Goal: Task Accomplishment & Management: Use online tool/utility

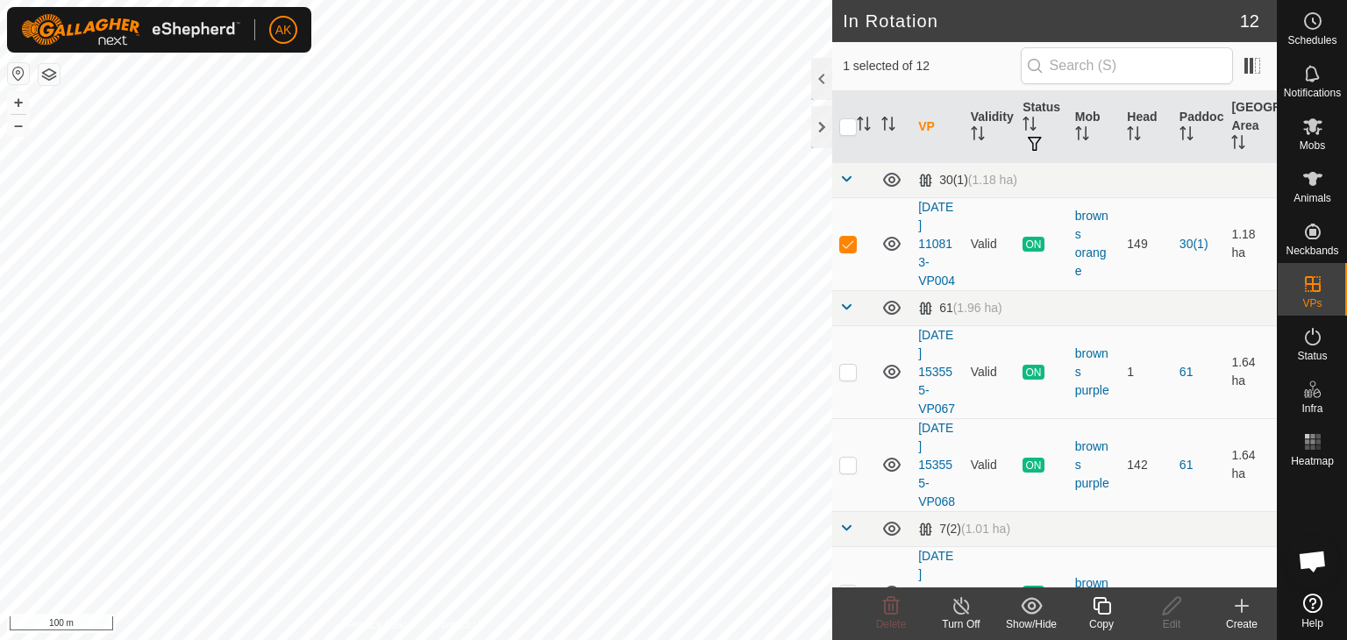
click at [1109, 608] on icon at bounding box center [1102, 606] width 22 height 21
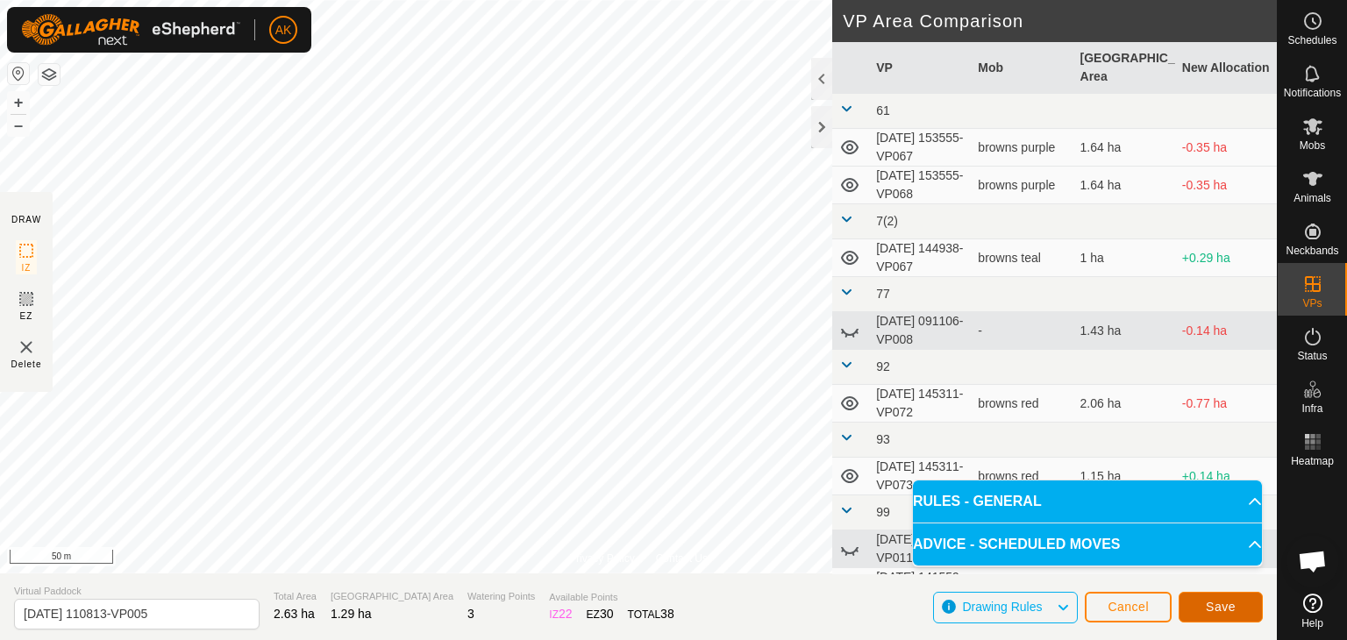
click at [1218, 613] on span "Save" at bounding box center [1221, 607] width 30 height 14
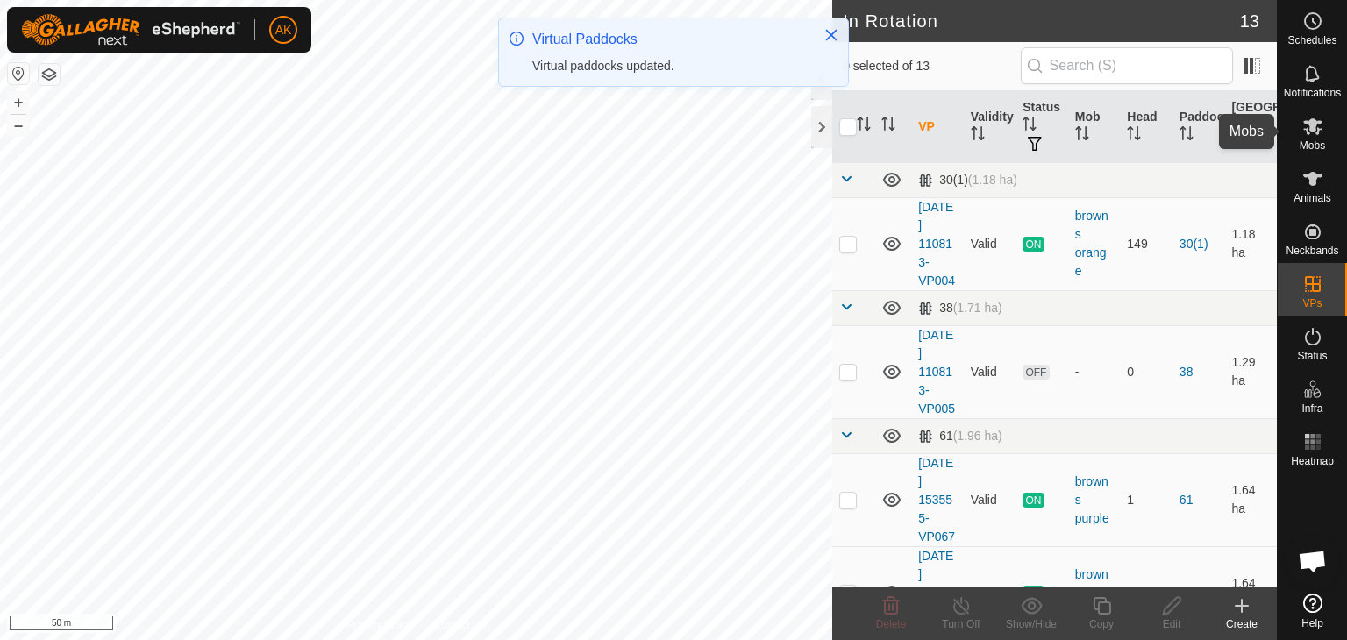
click at [1311, 131] on icon at bounding box center [1313, 126] width 19 height 17
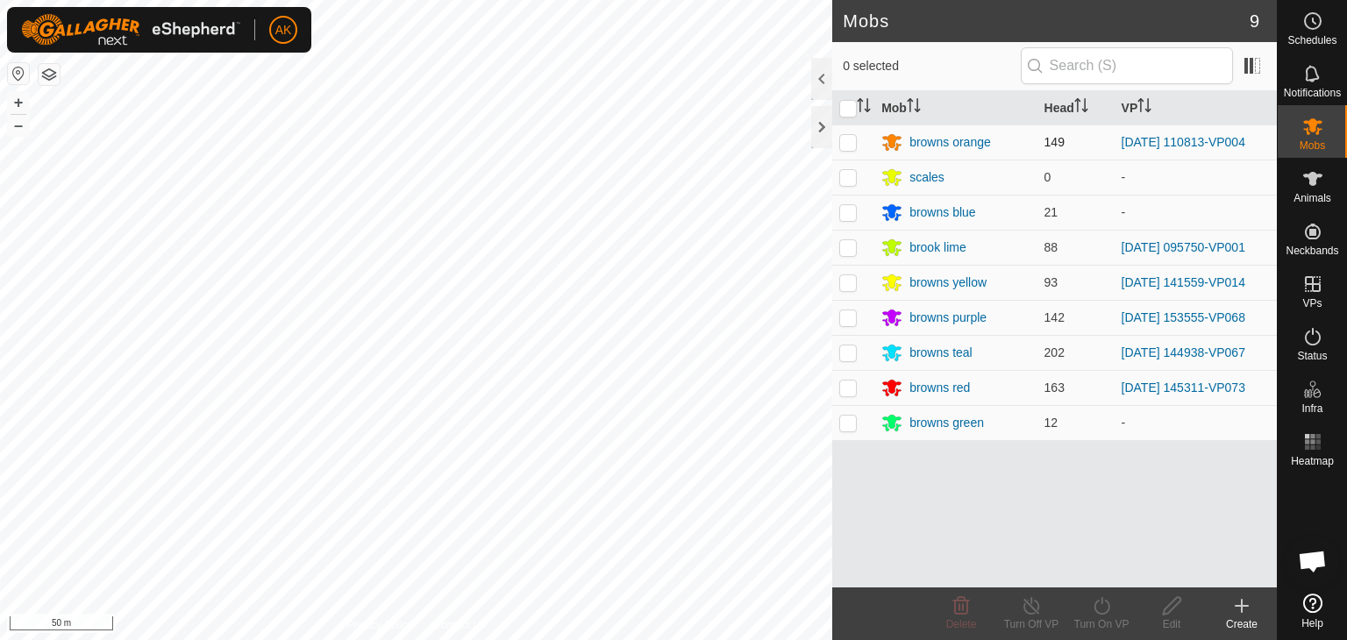
click at [843, 139] on p-checkbox at bounding box center [848, 142] width 18 height 14
checkbox input "true"
click at [1103, 604] on icon at bounding box center [1102, 606] width 22 height 21
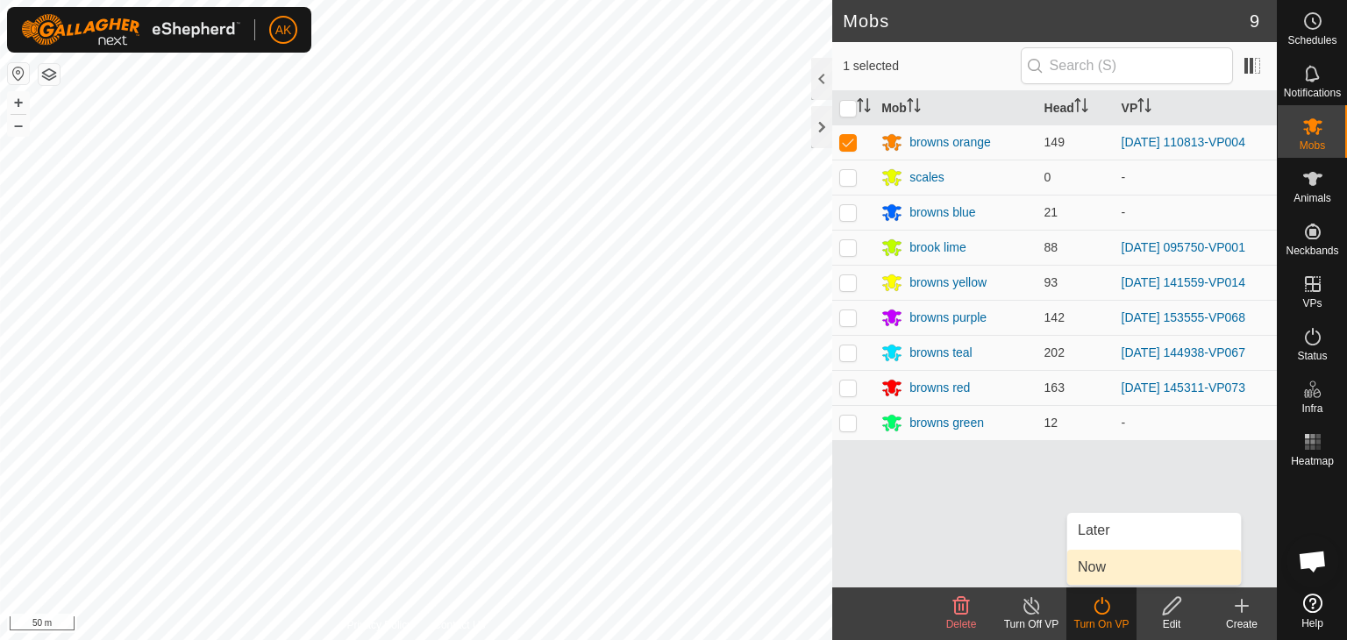
click at [1091, 565] on link "Now" at bounding box center [1155, 567] width 174 height 35
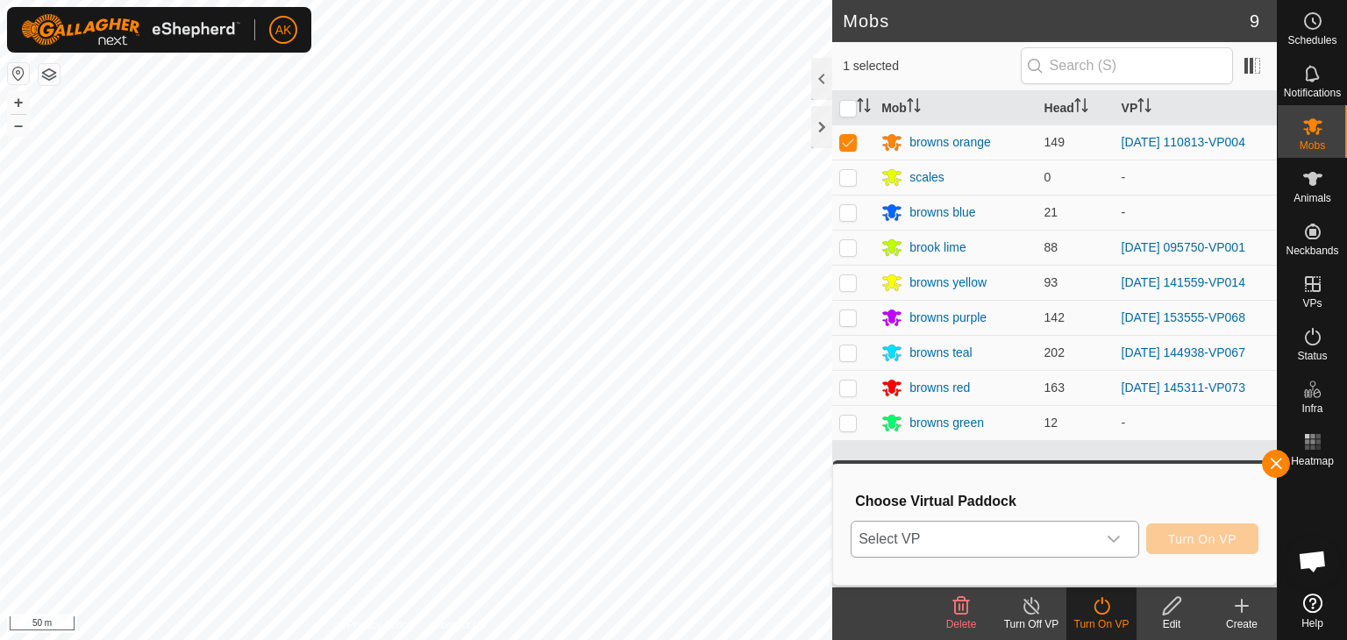
click at [965, 531] on span "Select VP" at bounding box center [974, 539] width 245 height 35
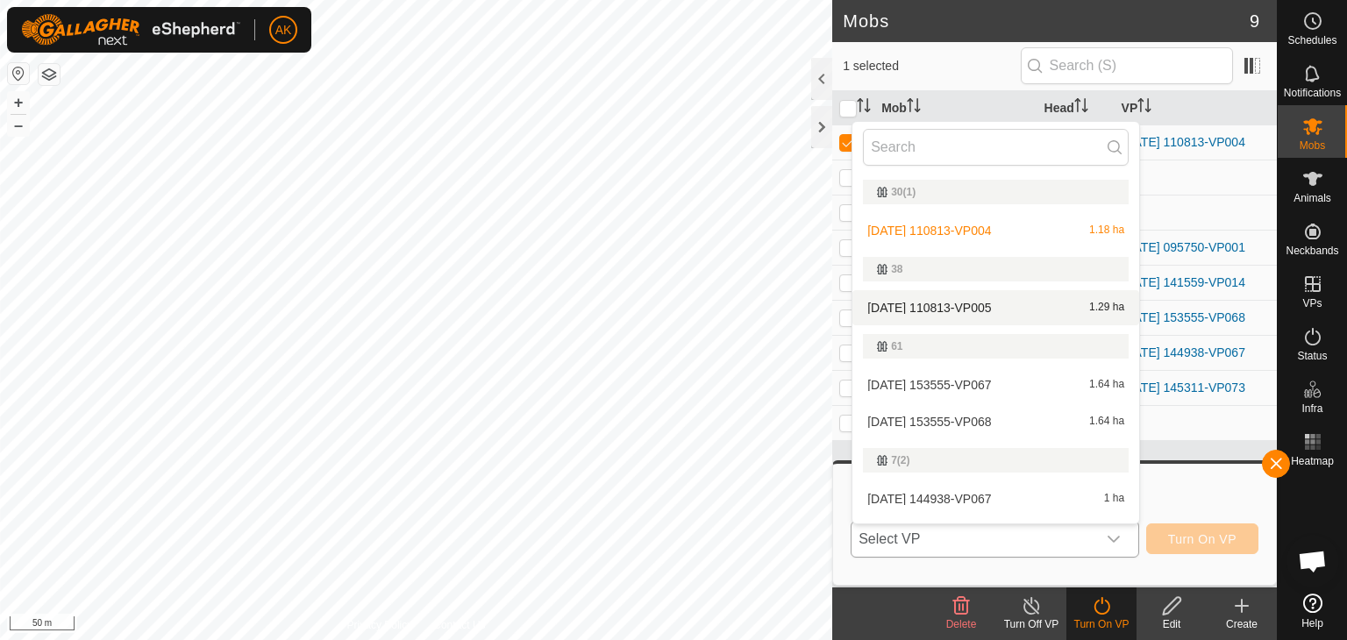
click at [953, 302] on li "[DATE] 110813-VP005 1.29 ha" at bounding box center [996, 307] width 287 height 35
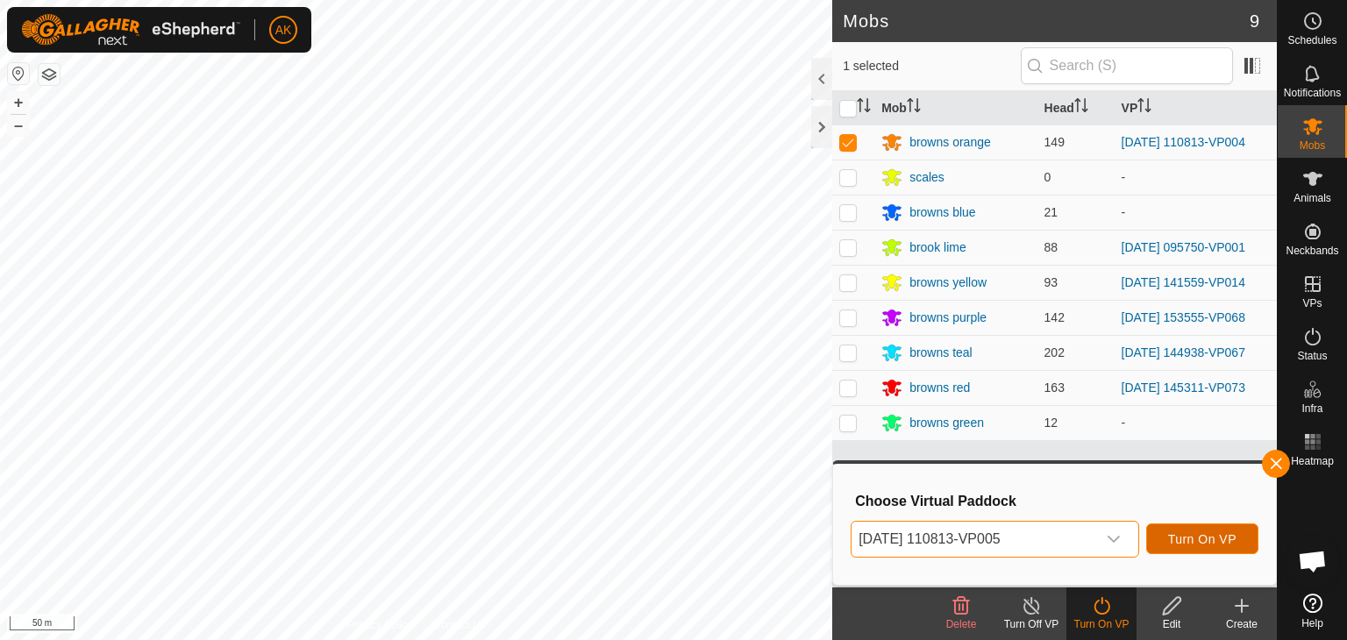
click at [1195, 544] on span "Turn On VP" at bounding box center [1202, 539] width 68 height 14
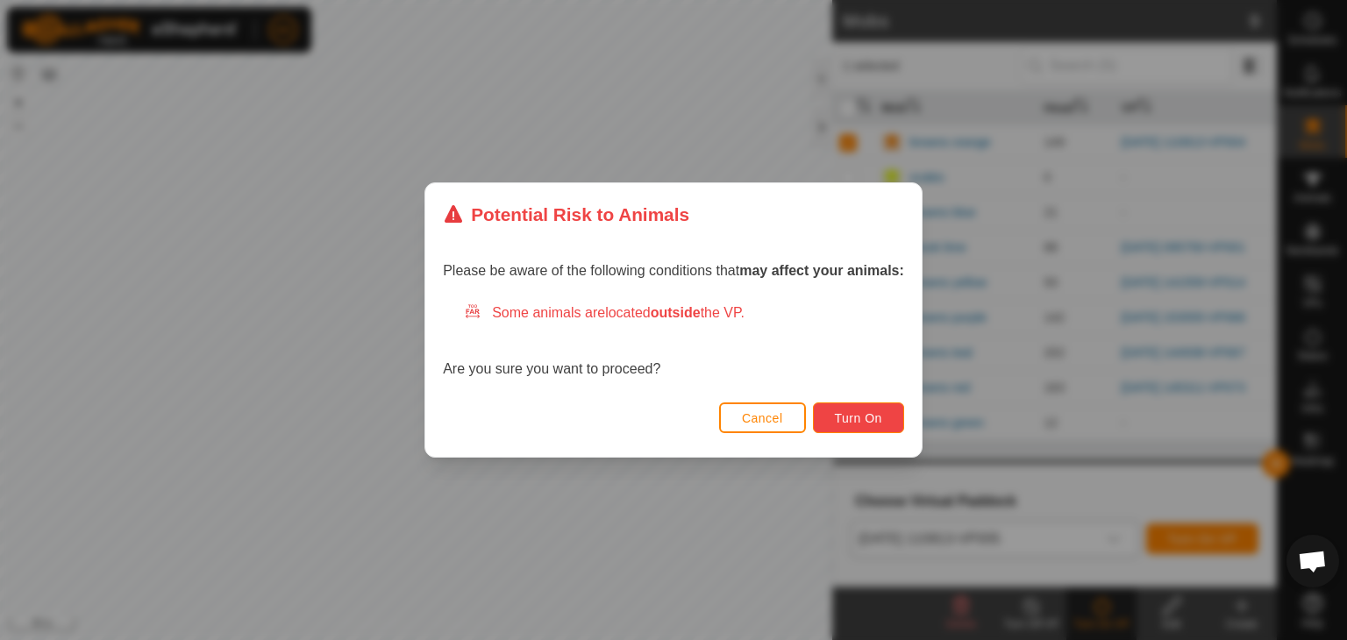
click at [859, 405] on button "Turn On" at bounding box center [858, 418] width 91 height 31
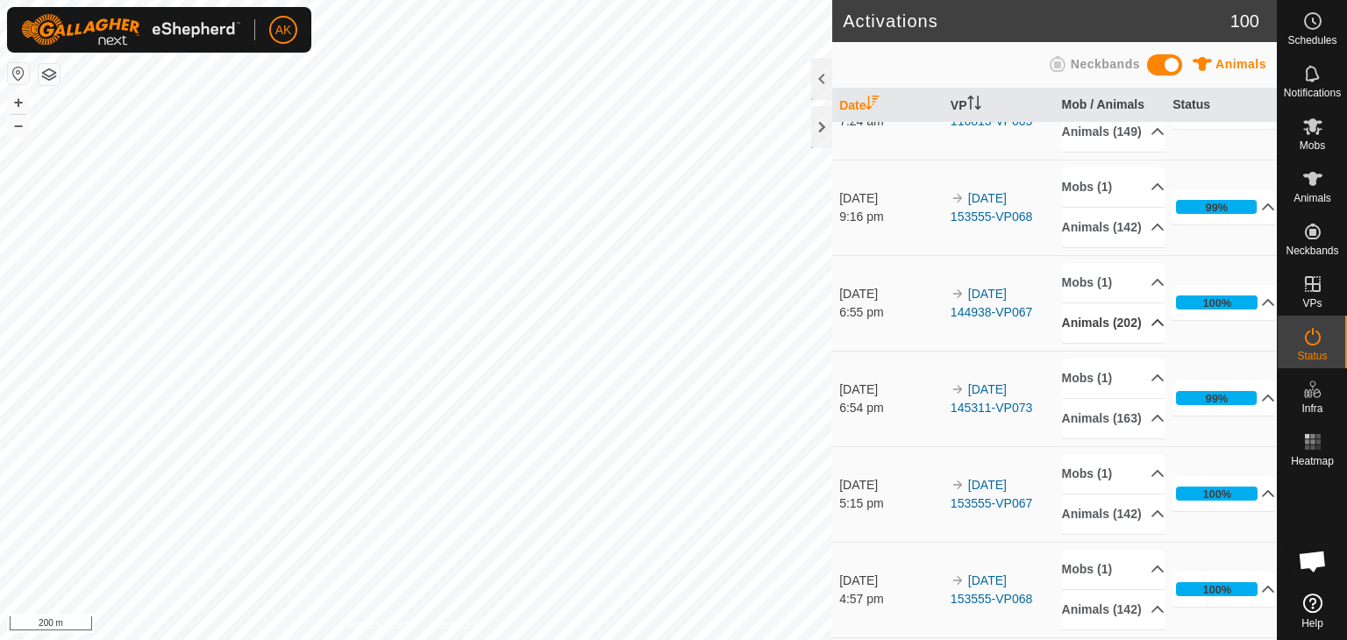
scroll to position [88, 0]
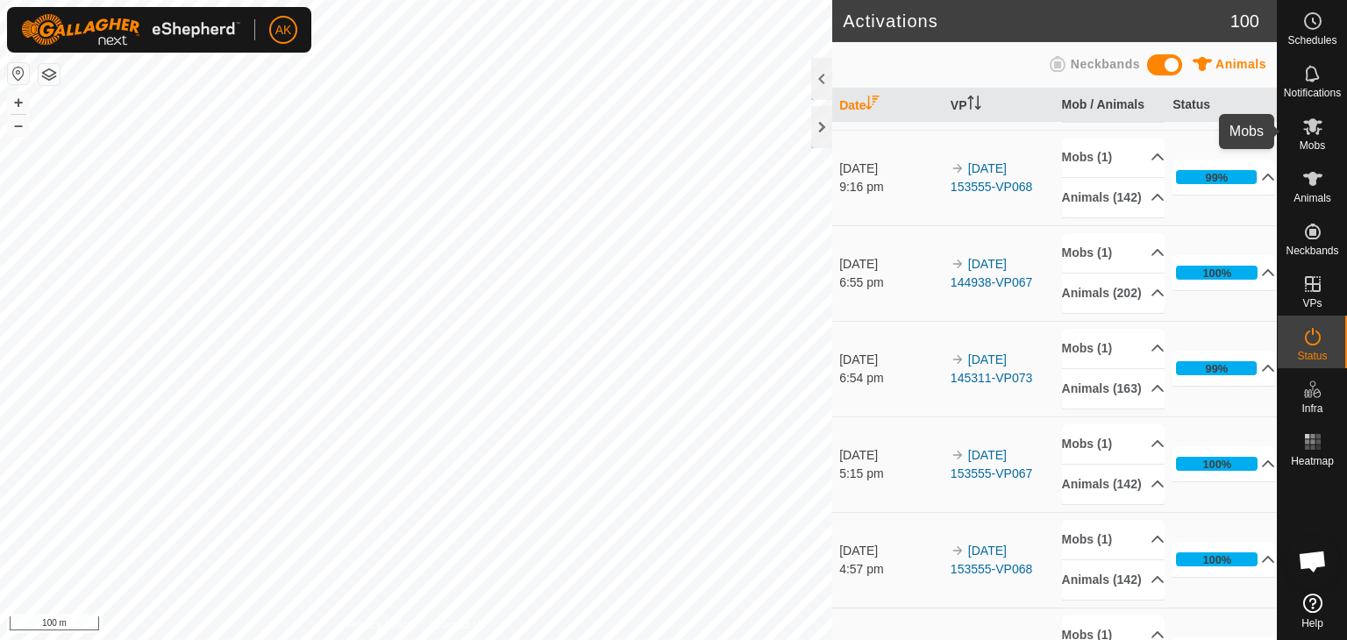
click at [1313, 125] on icon at bounding box center [1313, 126] width 19 height 17
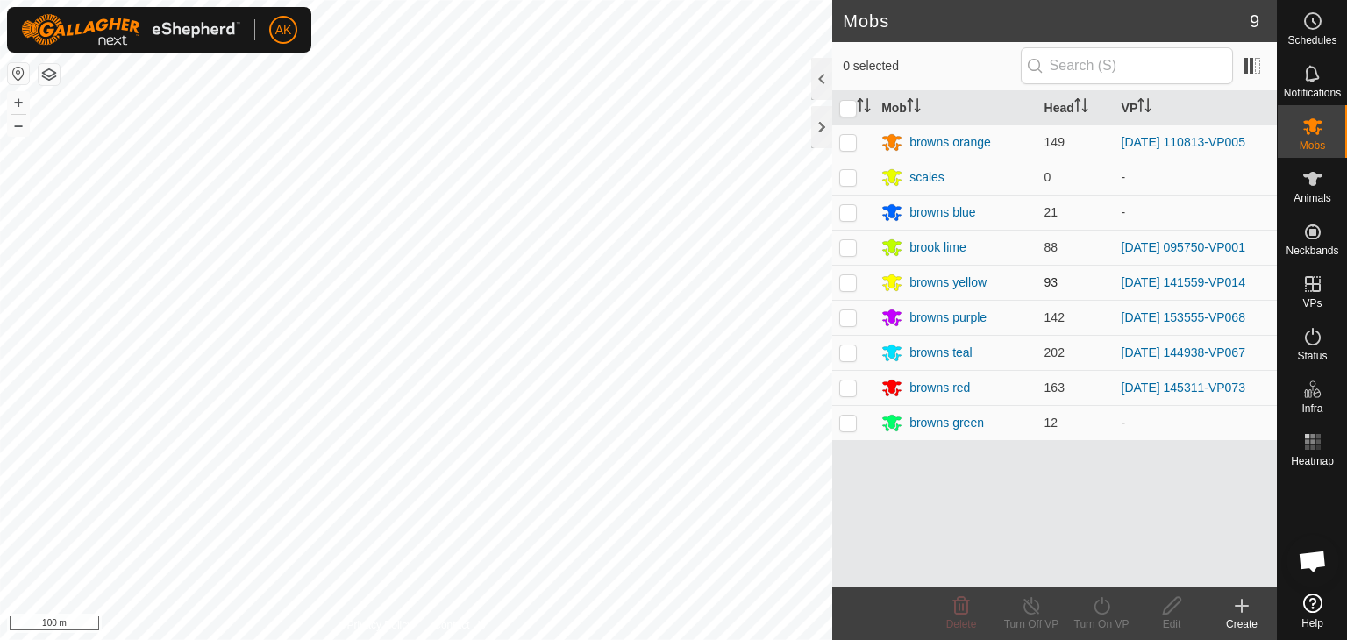
click at [853, 282] on p-checkbox at bounding box center [848, 282] width 18 height 14
checkbox input "true"
click at [1105, 609] on icon at bounding box center [1102, 606] width 22 height 21
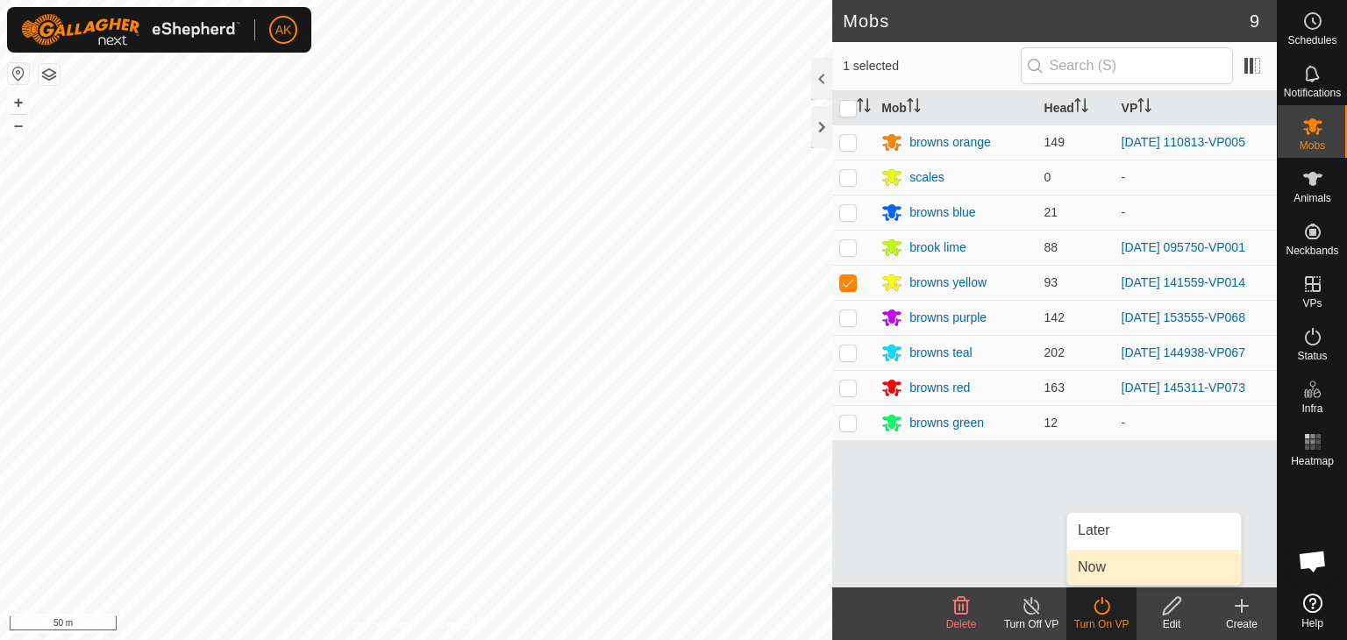
click at [1102, 567] on link "Now" at bounding box center [1155, 567] width 174 height 35
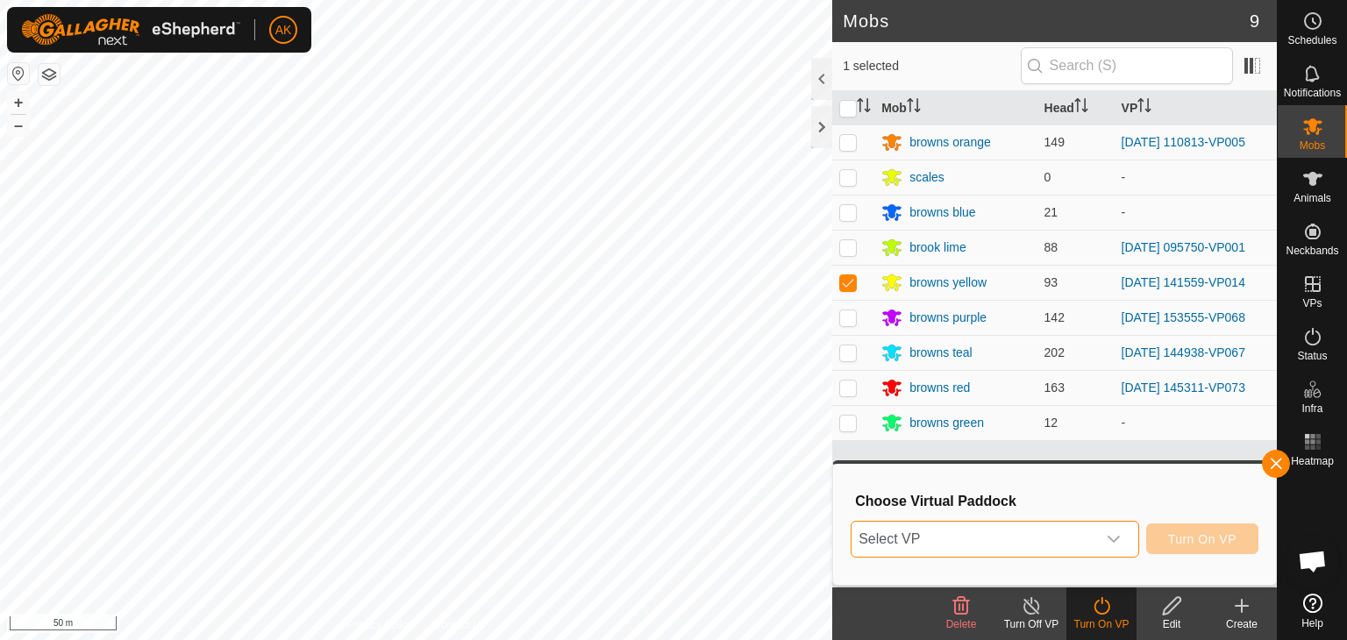
click at [1064, 541] on span "Select VP" at bounding box center [974, 539] width 245 height 35
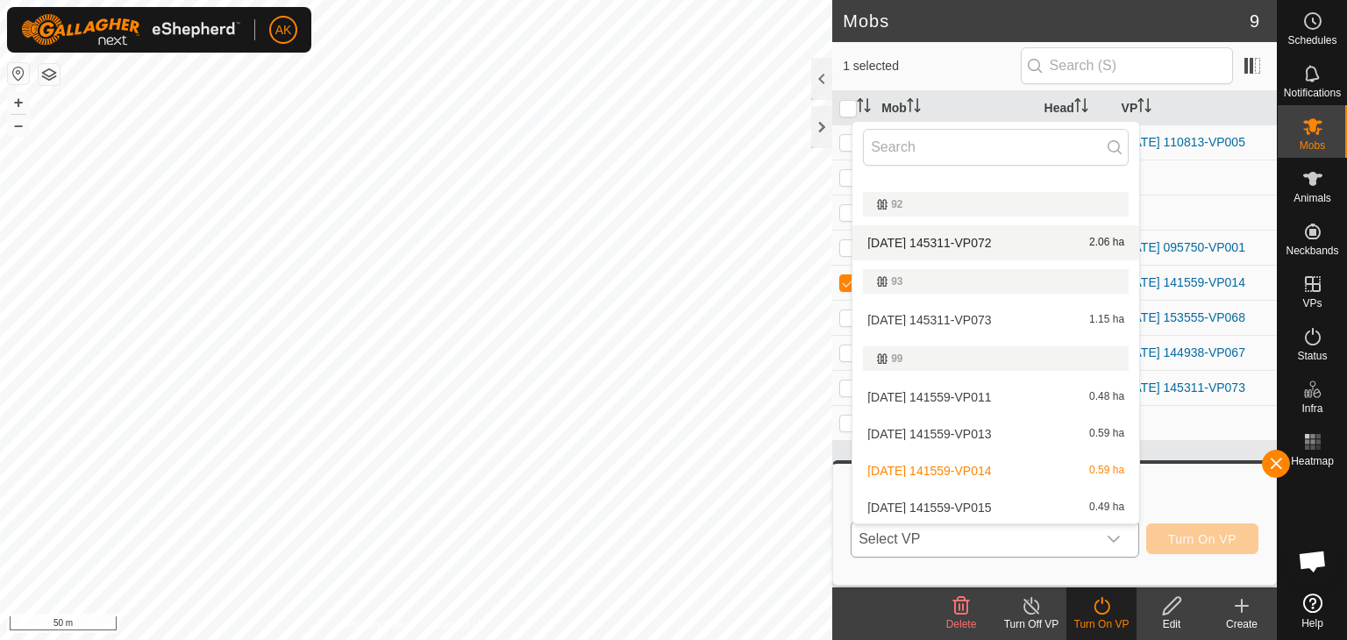
scroll to position [489, 0]
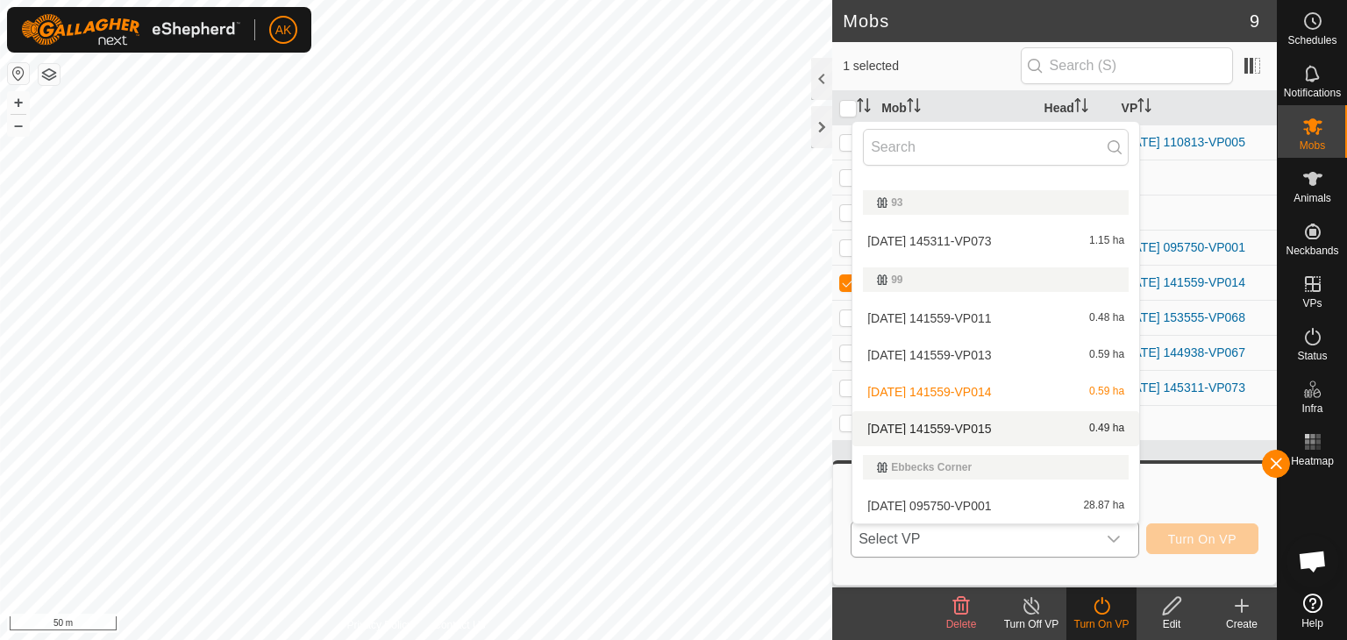
click at [926, 423] on li "[DATE] 141559-VP015 0.49 ha" at bounding box center [996, 428] width 287 height 35
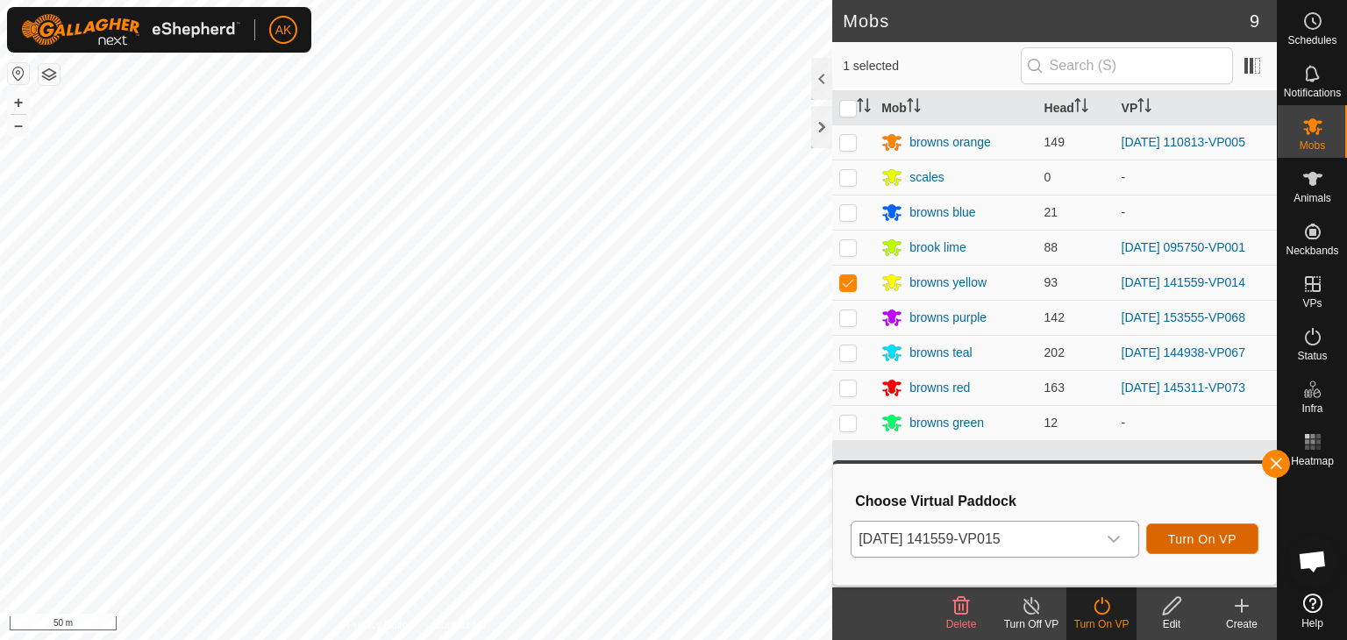
click at [1199, 531] on button "Turn On VP" at bounding box center [1203, 539] width 112 height 31
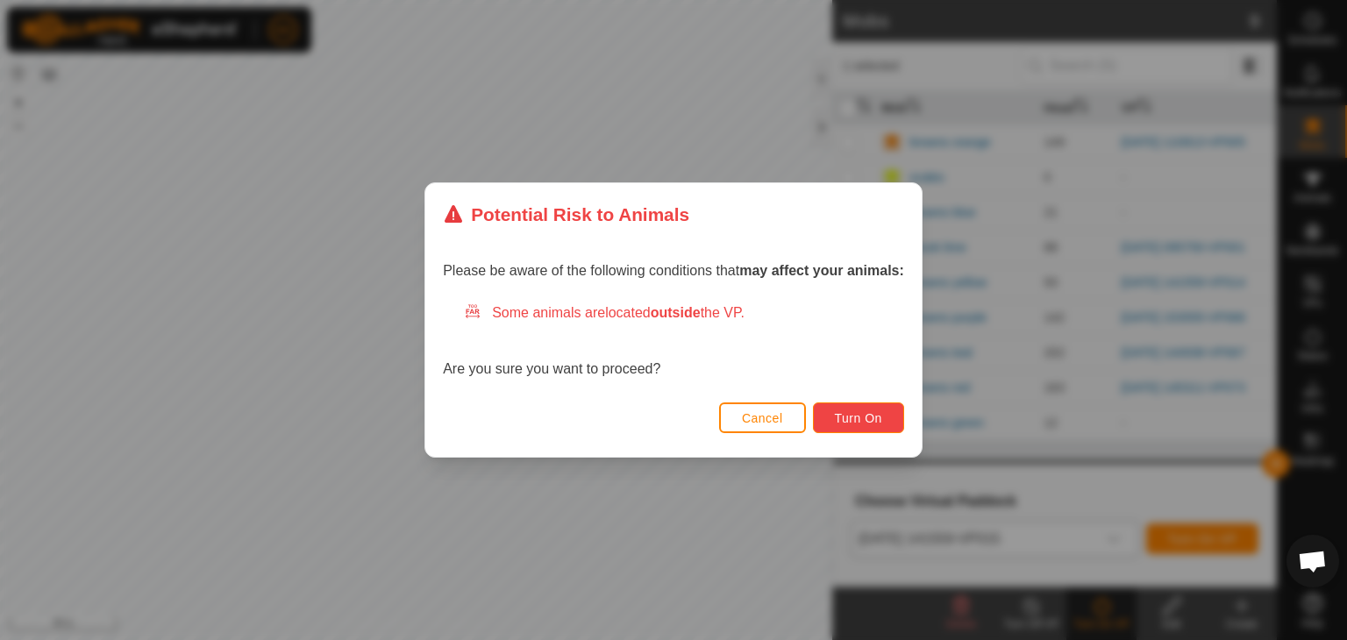
click at [868, 418] on span "Turn On" at bounding box center [858, 418] width 47 height 14
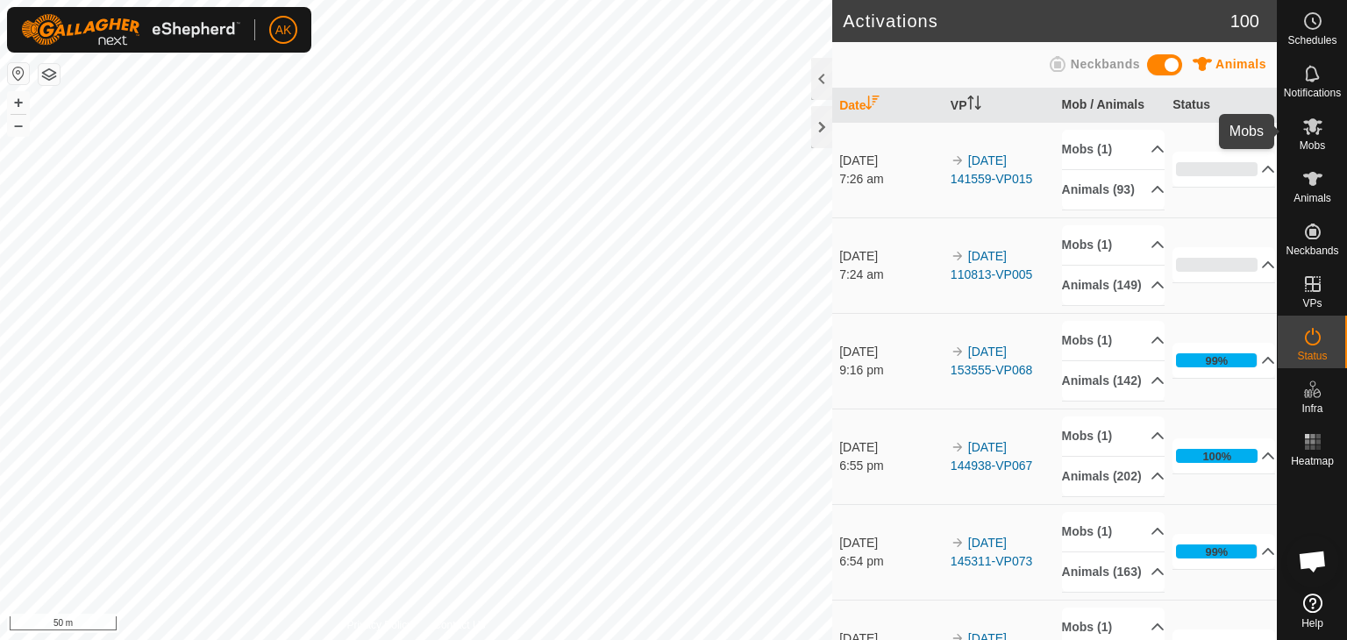
click at [1315, 136] on icon at bounding box center [1313, 126] width 21 height 21
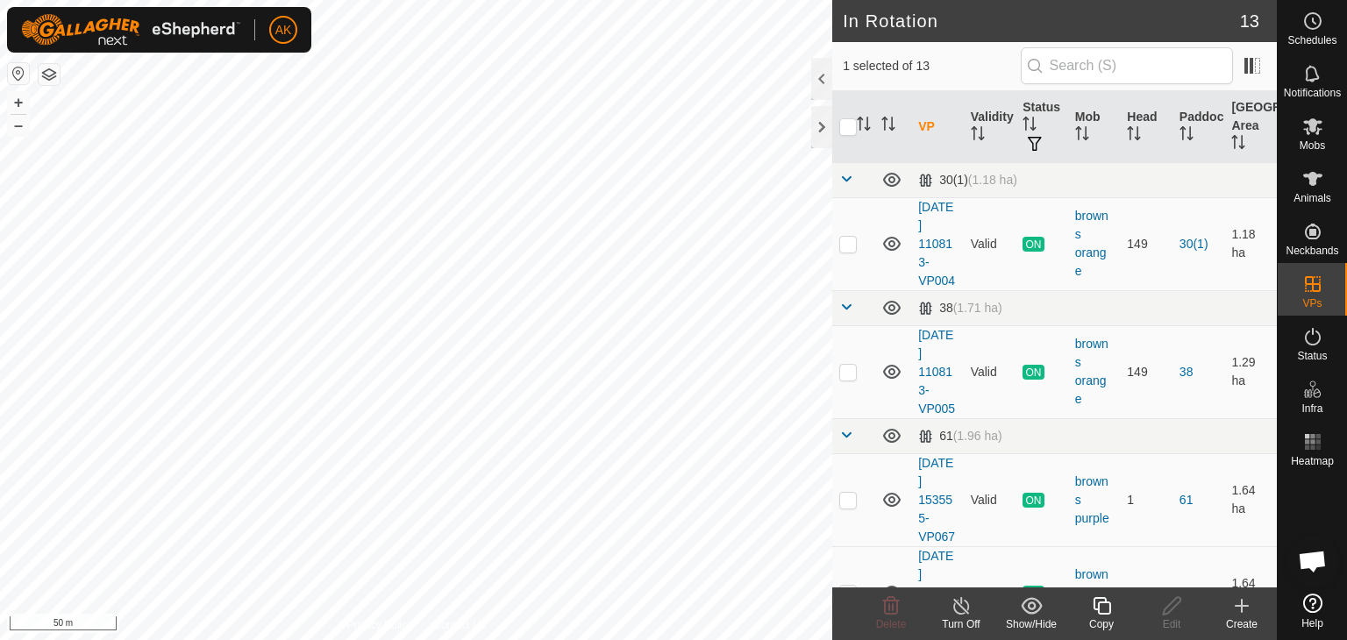
click at [955, 604] on icon at bounding box center [962, 606] width 22 height 21
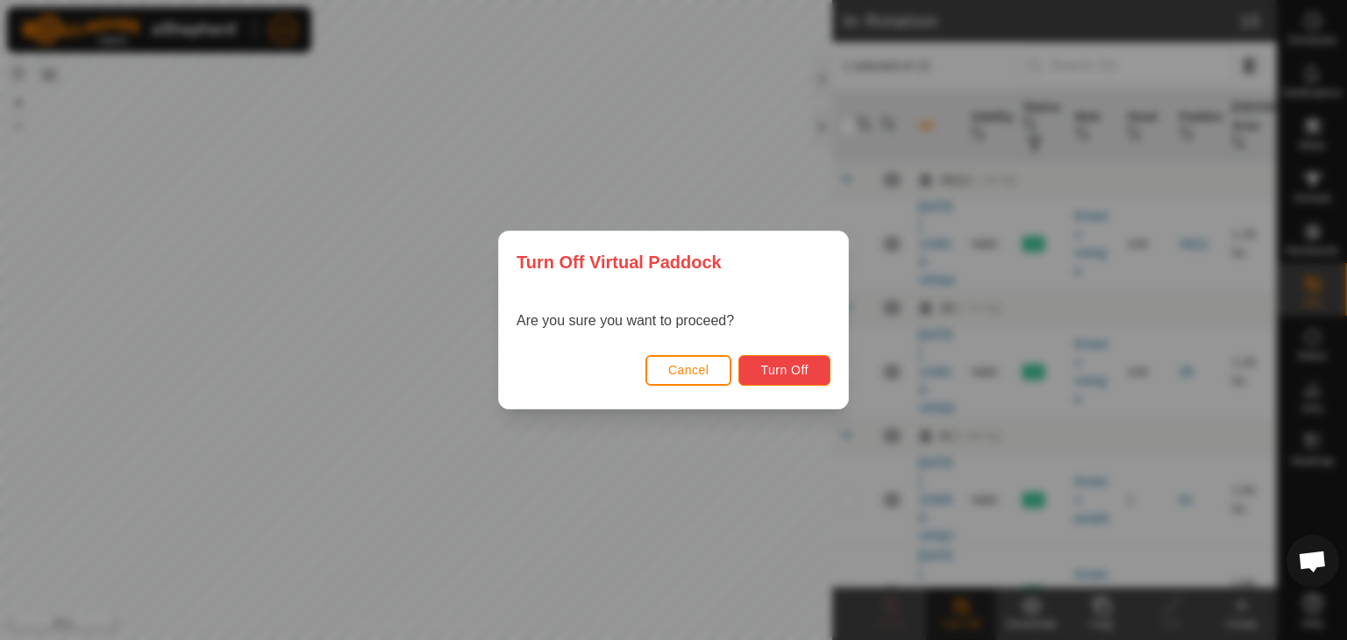
click at [793, 378] on button "Turn Off" at bounding box center [785, 370] width 92 height 31
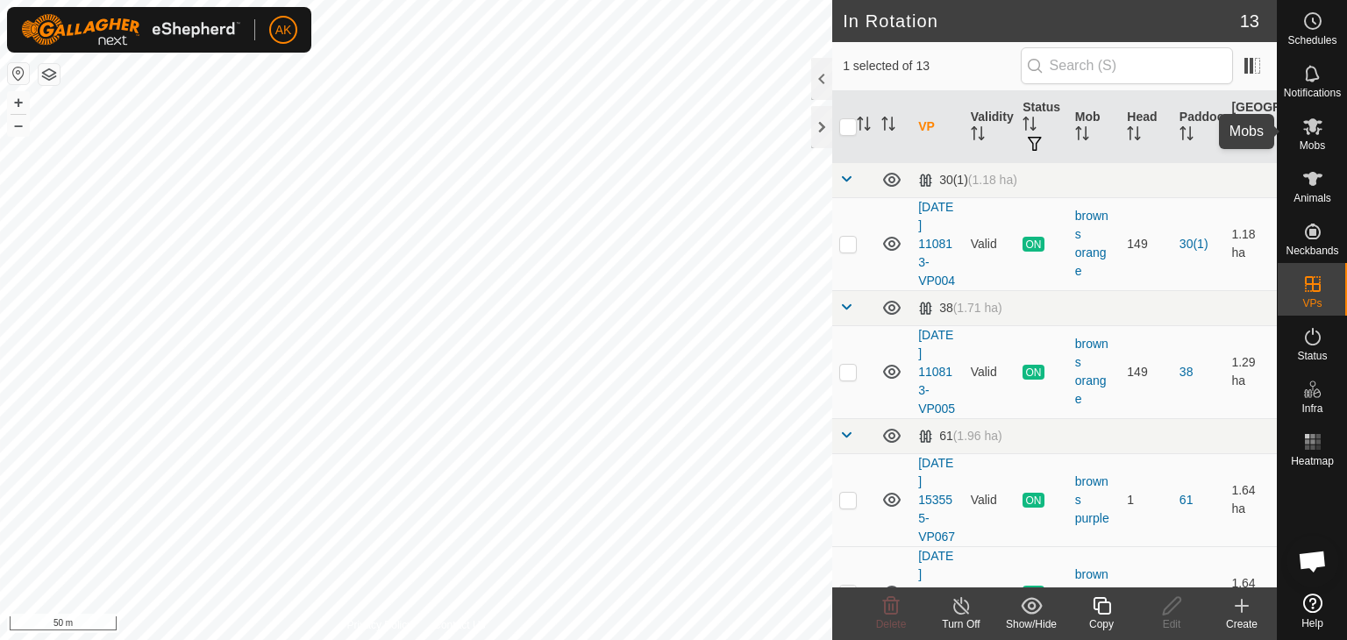
click at [1318, 140] on span "Mobs" at bounding box center [1312, 145] width 25 height 11
click at [1308, 133] on icon at bounding box center [1313, 126] width 19 height 17
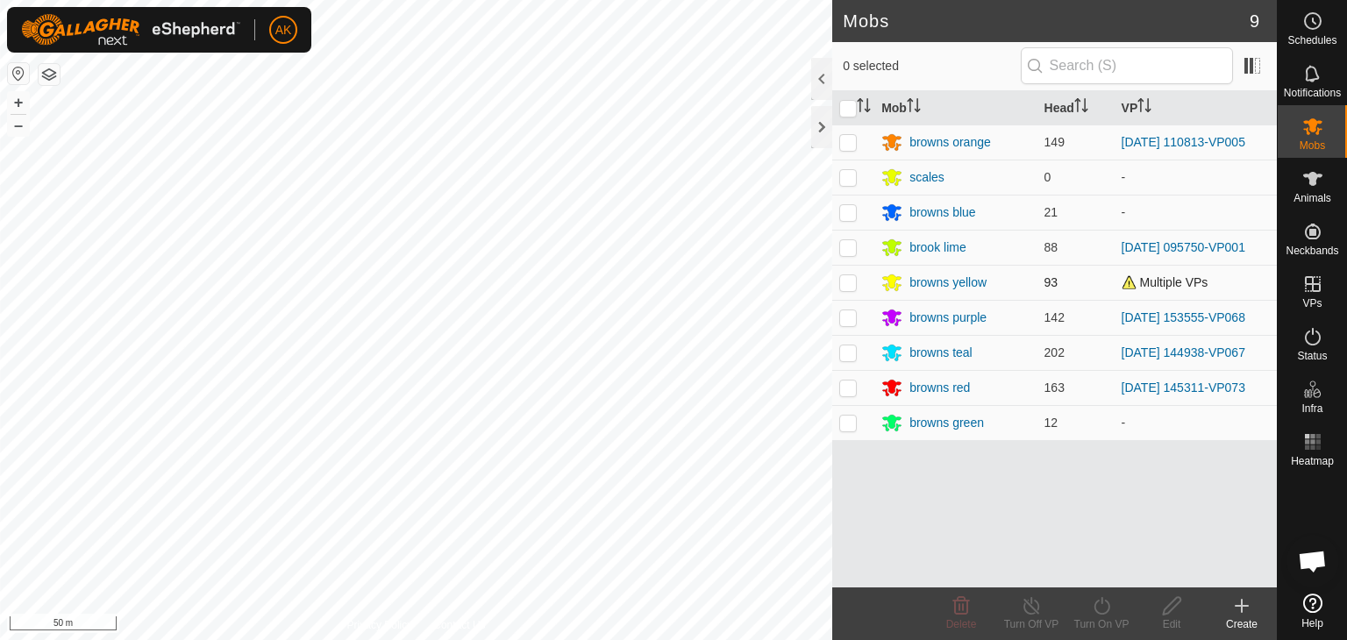
click at [844, 284] on p-checkbox at bounding box center [848, 282] width 18 height 14
checkbox input "true"
click at [1102, 605] on icon at bounding box center [1102, 606] width 22 height 21
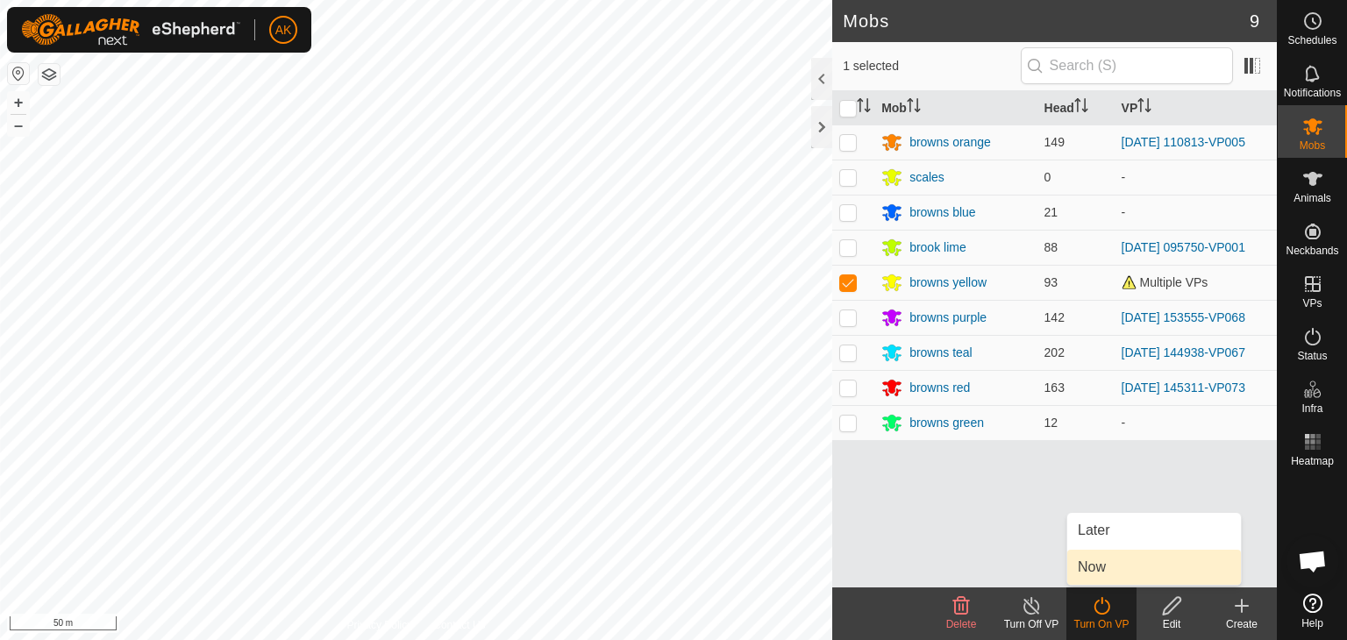
click at [1104, 562] on link "Now" at bounding box center [1155, 567] width 174 height 35
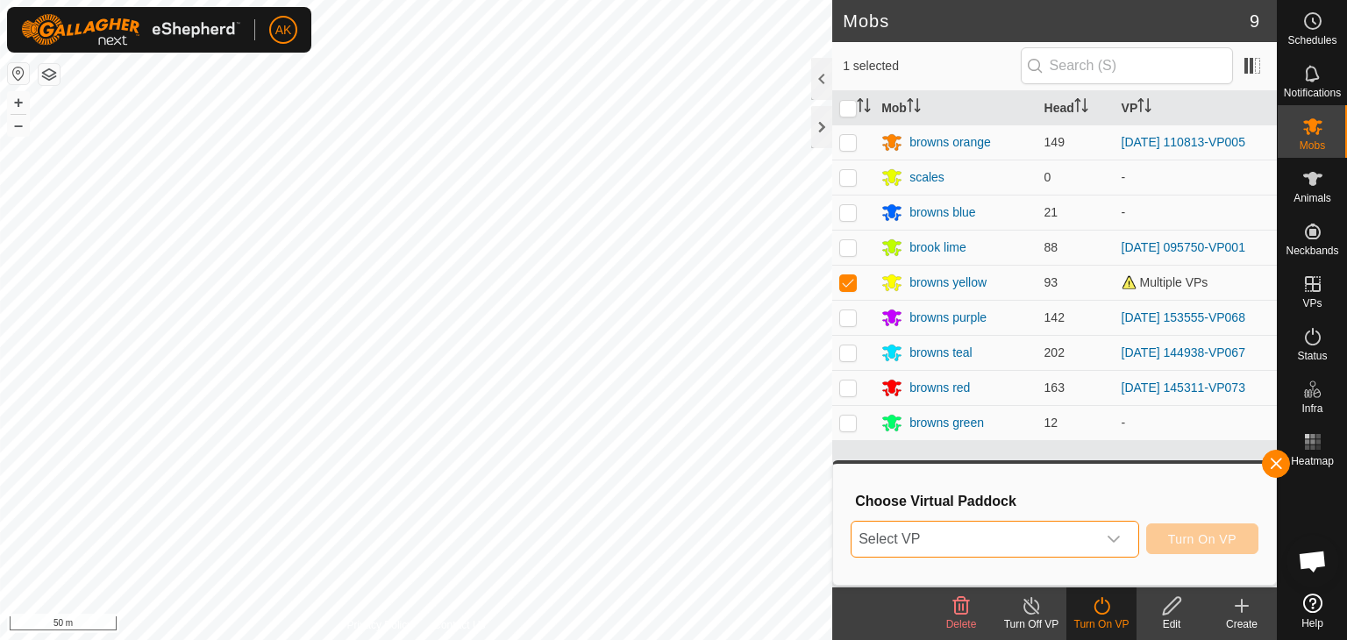
click at [1068, 537] on span "Select VP" at bounding box center [974, 539] width 245 height 35
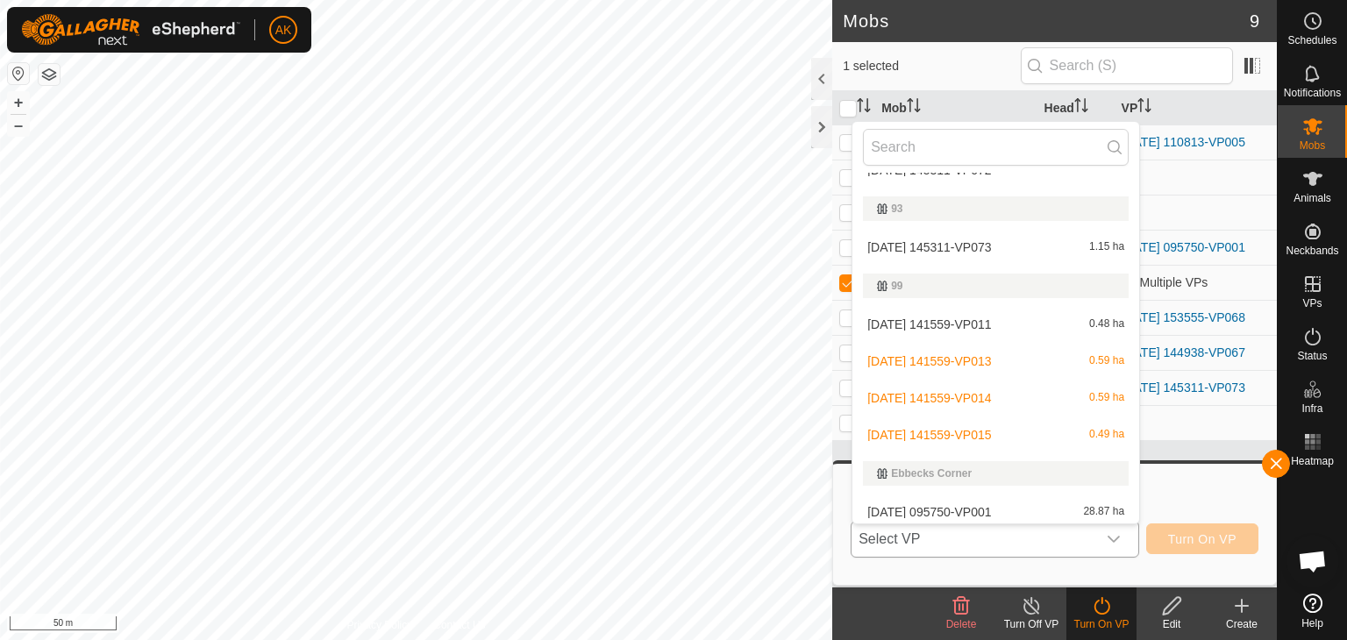
scroll to position [489, 0]
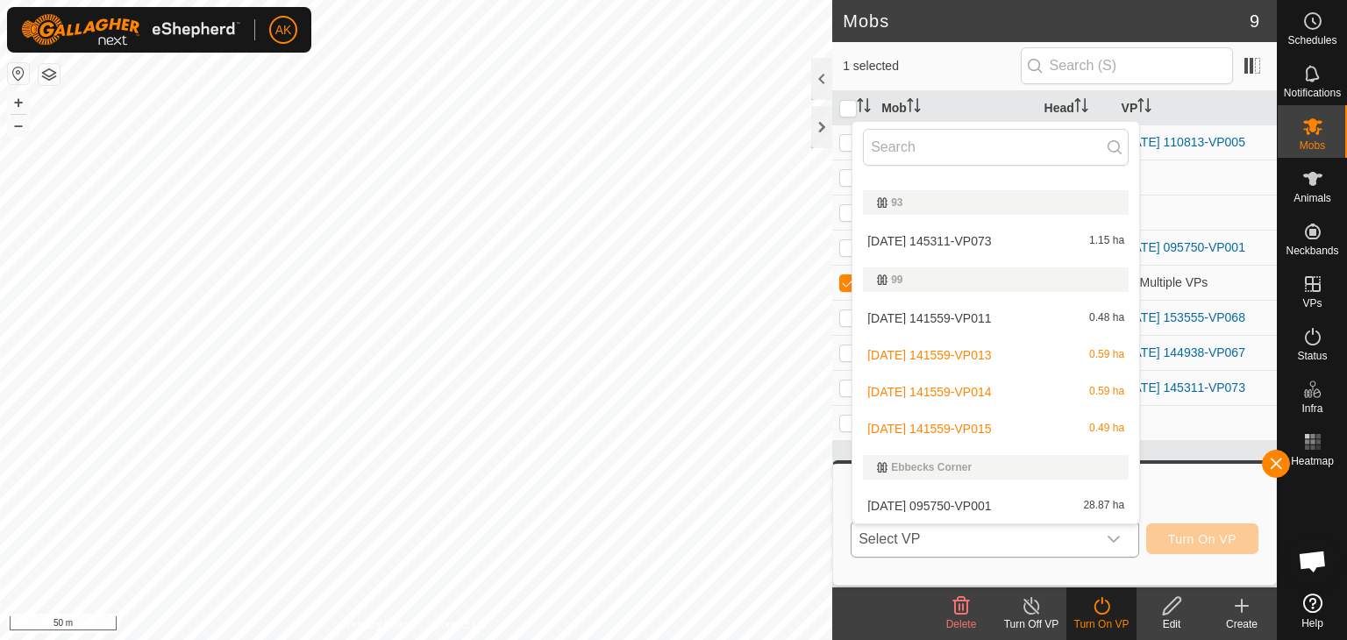
click at [945, 422] on li "[DATE] 141559-VP015 0.49 ha" at bounding box center [996, 428] width 287 height 35
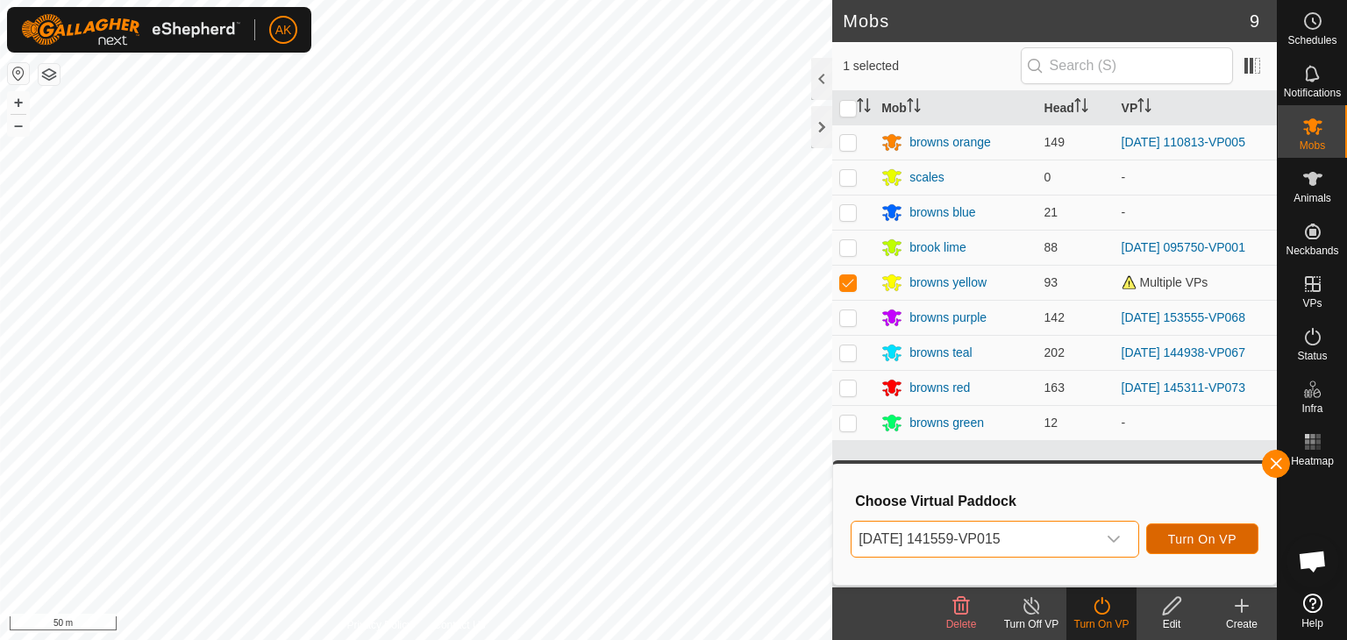
click at [1205, 537] on span "Turn On VP" at bounding box center [1202, 539] width 68 height 14
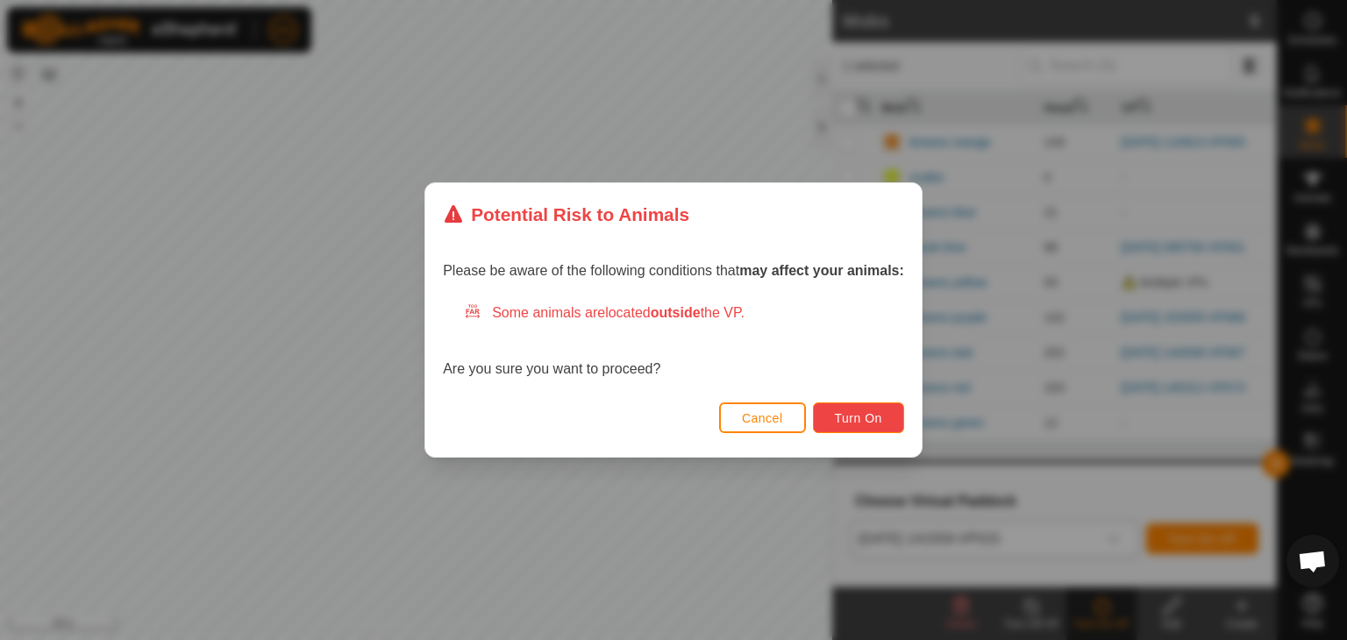
click at [863, 411] on span "Turn On" at bounding box center [858, 418] width 47 height 14
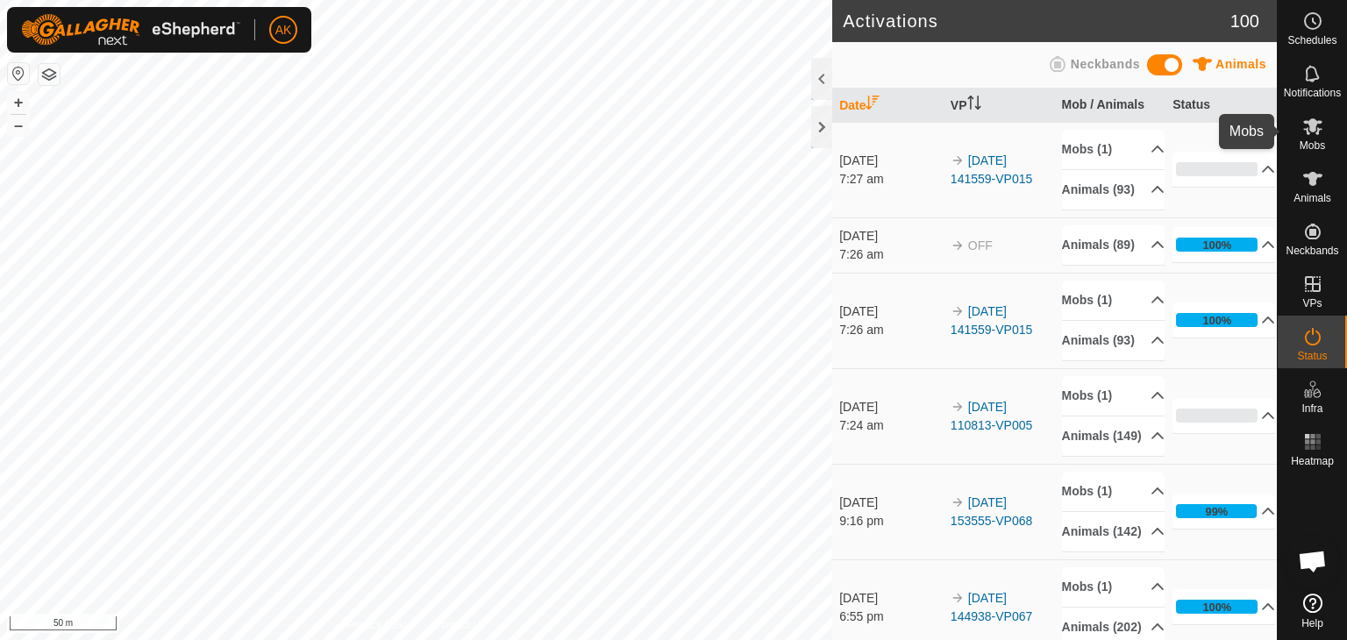
click at [1308, 131] on icon at bounding box center [1313, 126] width 21 height 21
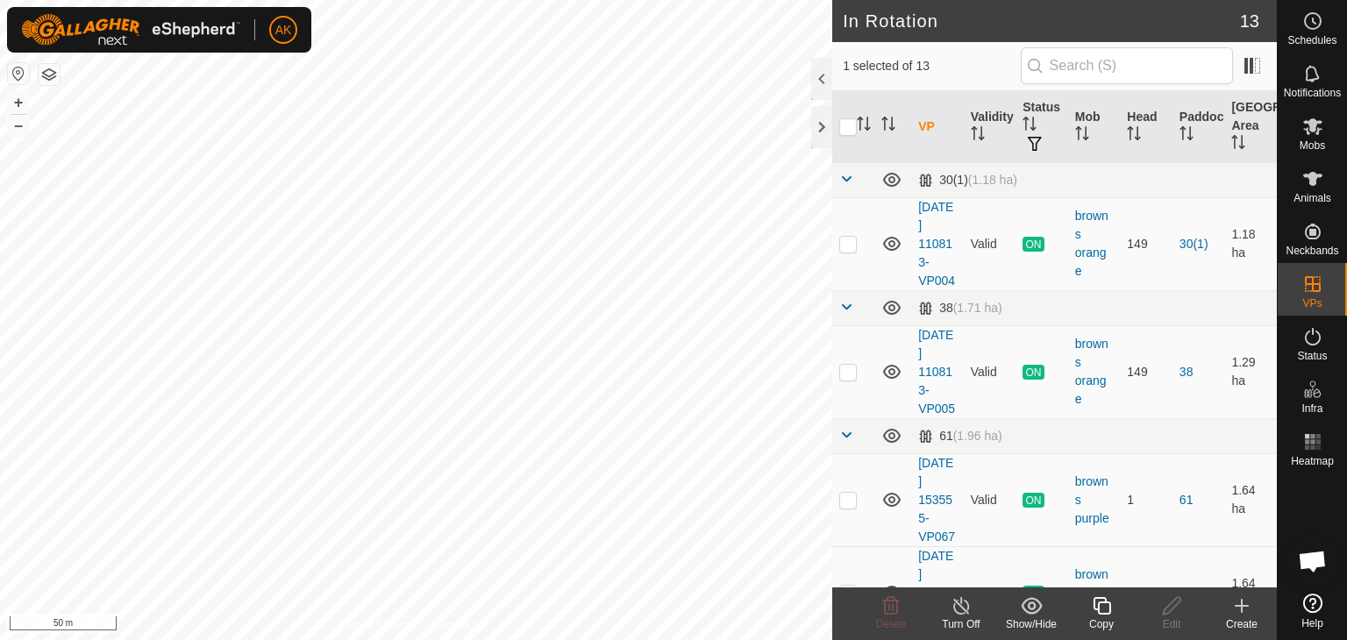
click at [965, 611] on line at bounding box center [961, 607] width 14 height 14
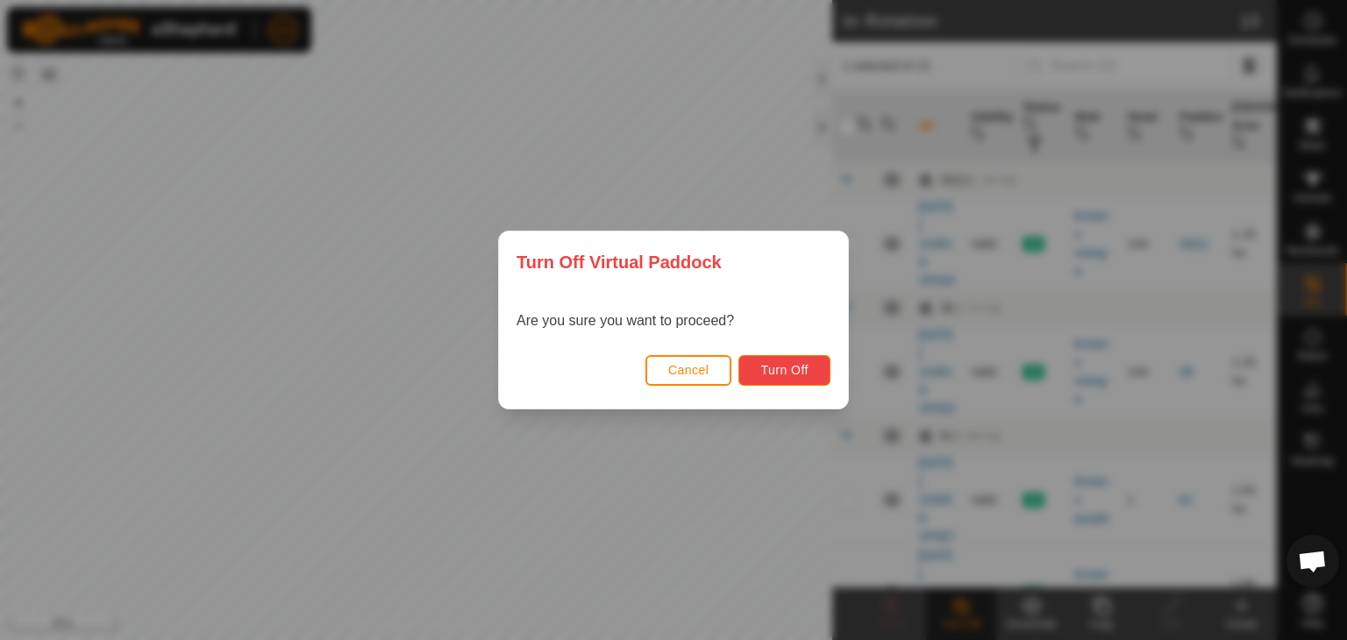
click at [797, 366] on span "Turn Off" at bounding box center [785, 370] width 48 height 14
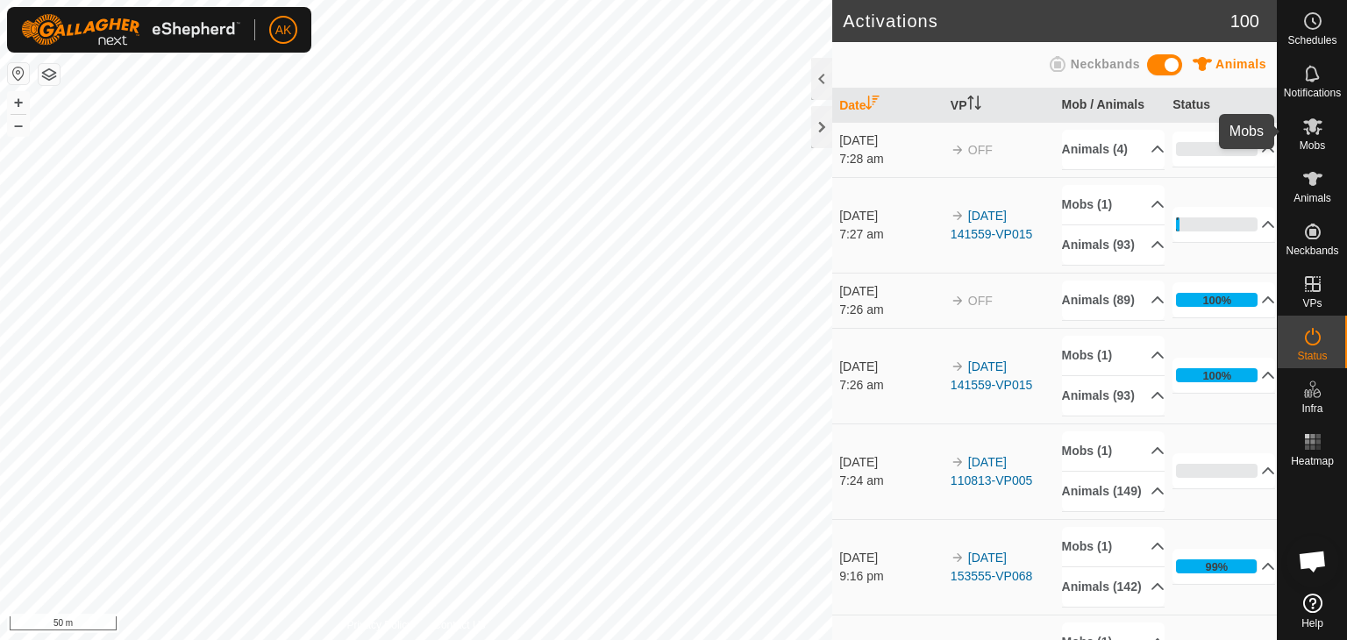
click at [1316, 127] on icon at bounding box center [1313, 126] width 21 height 21
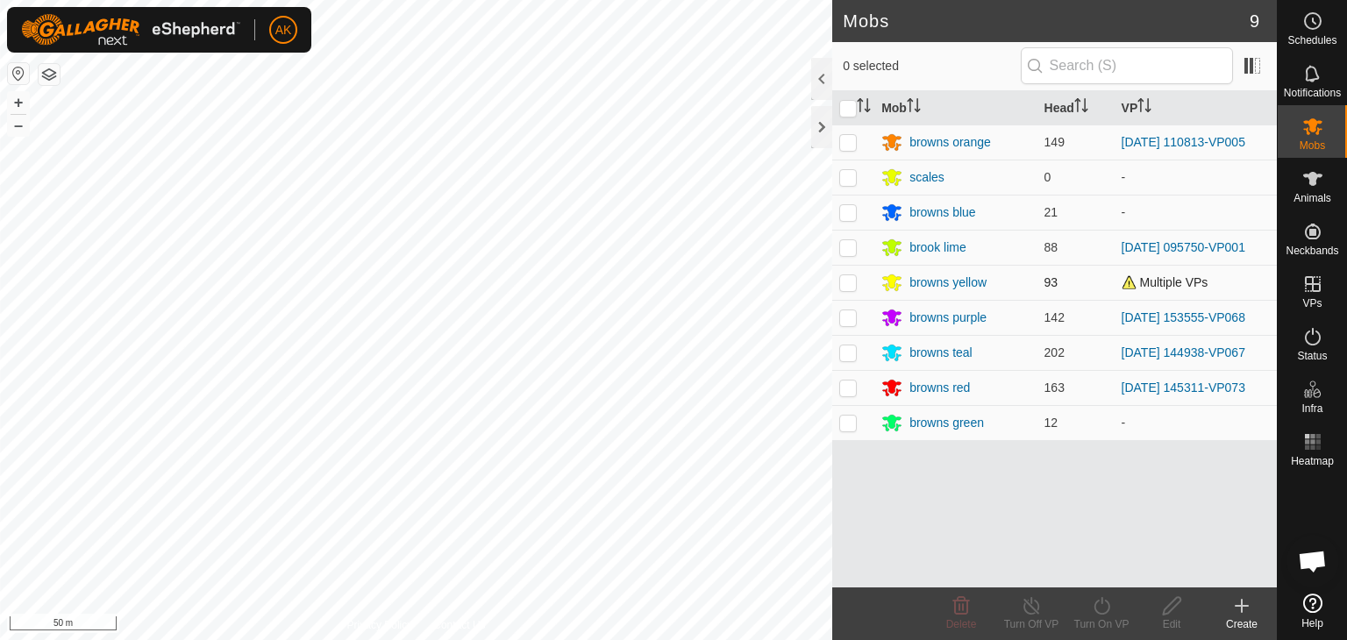
click at [852, 283] on p-checkbox at bounding box center [848, 282] width 18 height 14
checkbox input "true"
click at [1102, 608] on icon at bounding box center [1102, 606] width 22 height 21
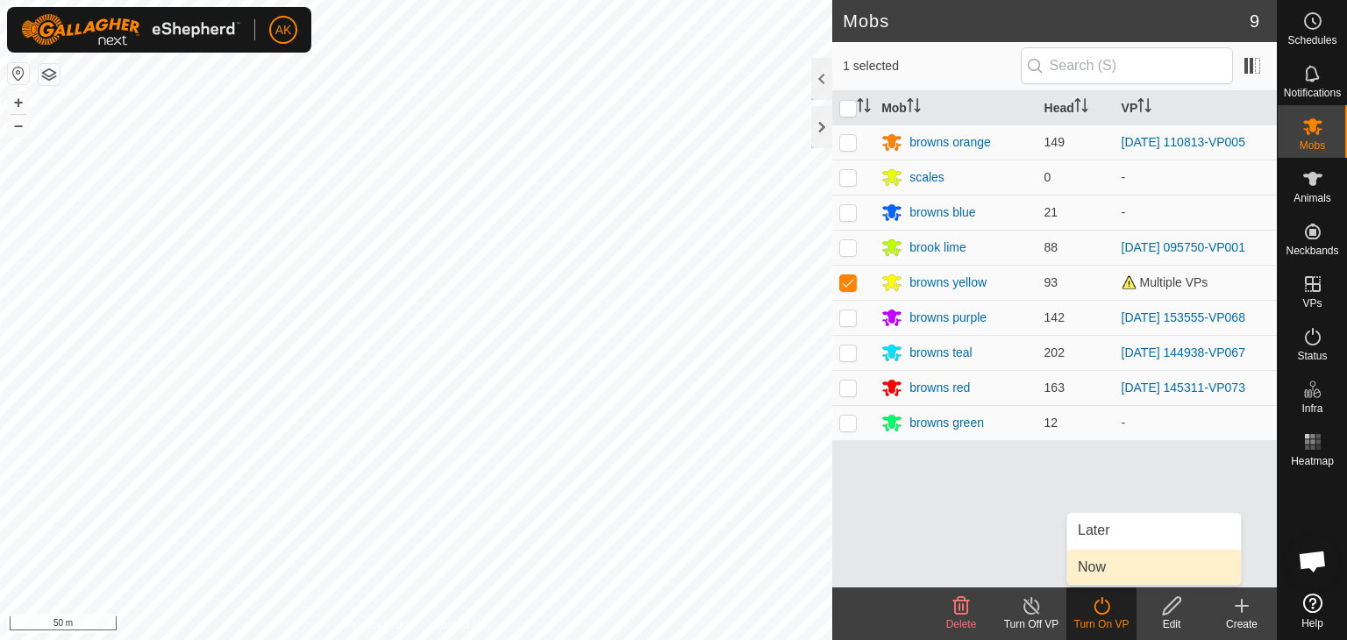
click at [1110, 575] on link "Now" at bounding box center [1155, 567] width 174 height 35
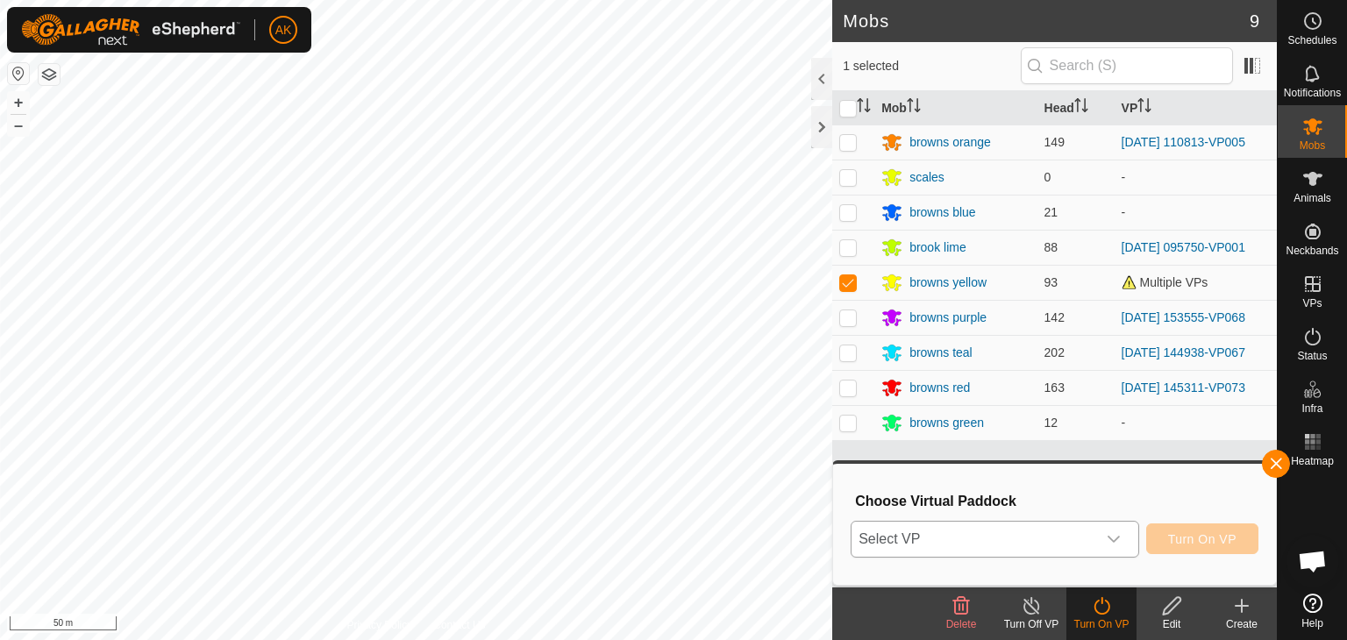
click at [1116, 539] on icon "dropdown trigger" at bounding box center [1114, 539] width 12 height 7
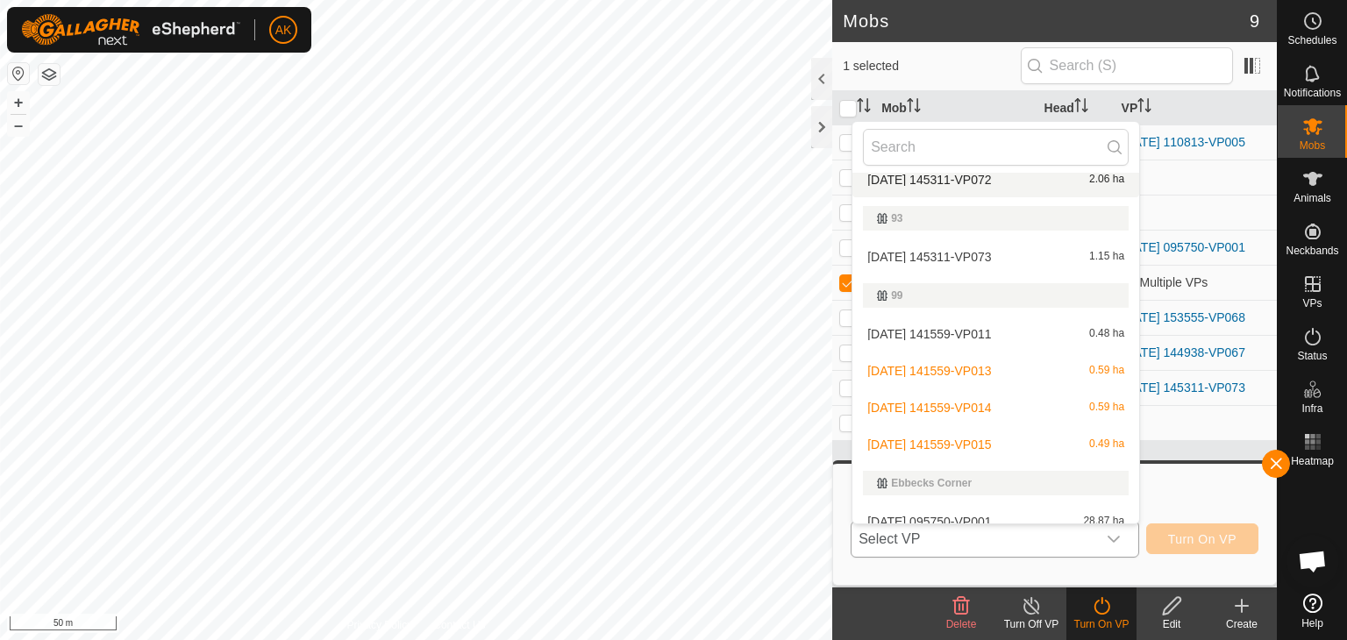
scroll to position [489, 0]
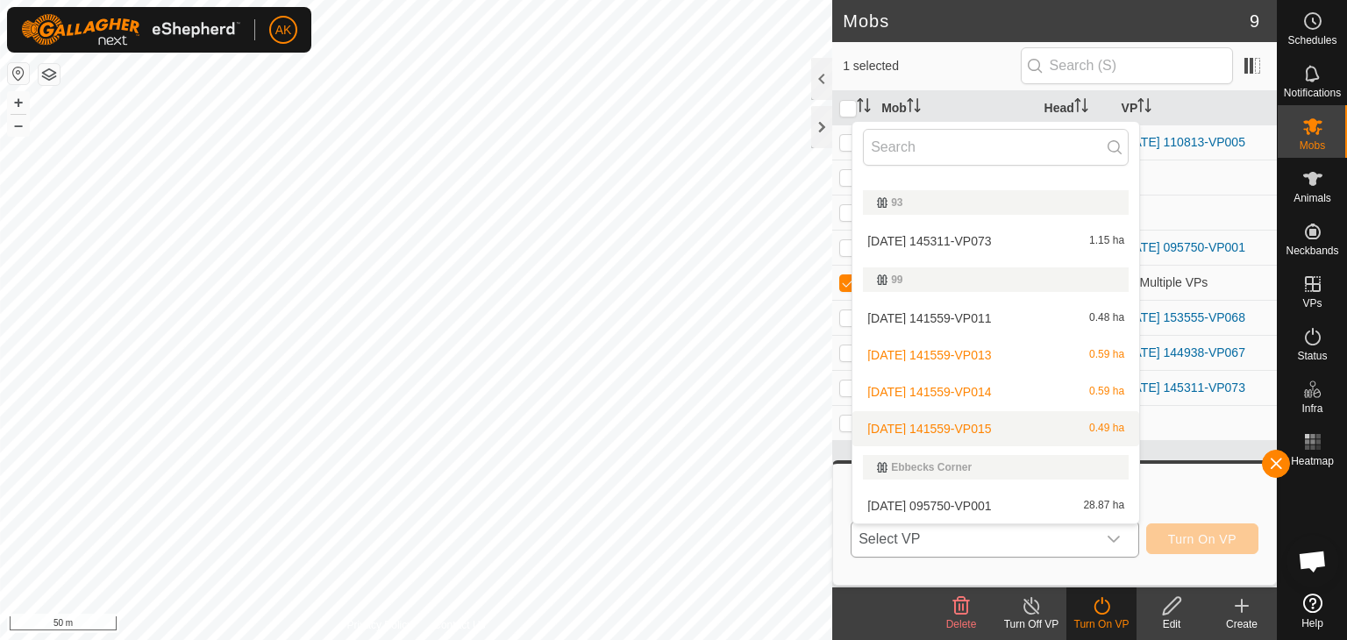
click at [958, 424] on li "[DATE] 141559-VP015 0.49 ha" at bounding box center [996, 428] width 287 height 35
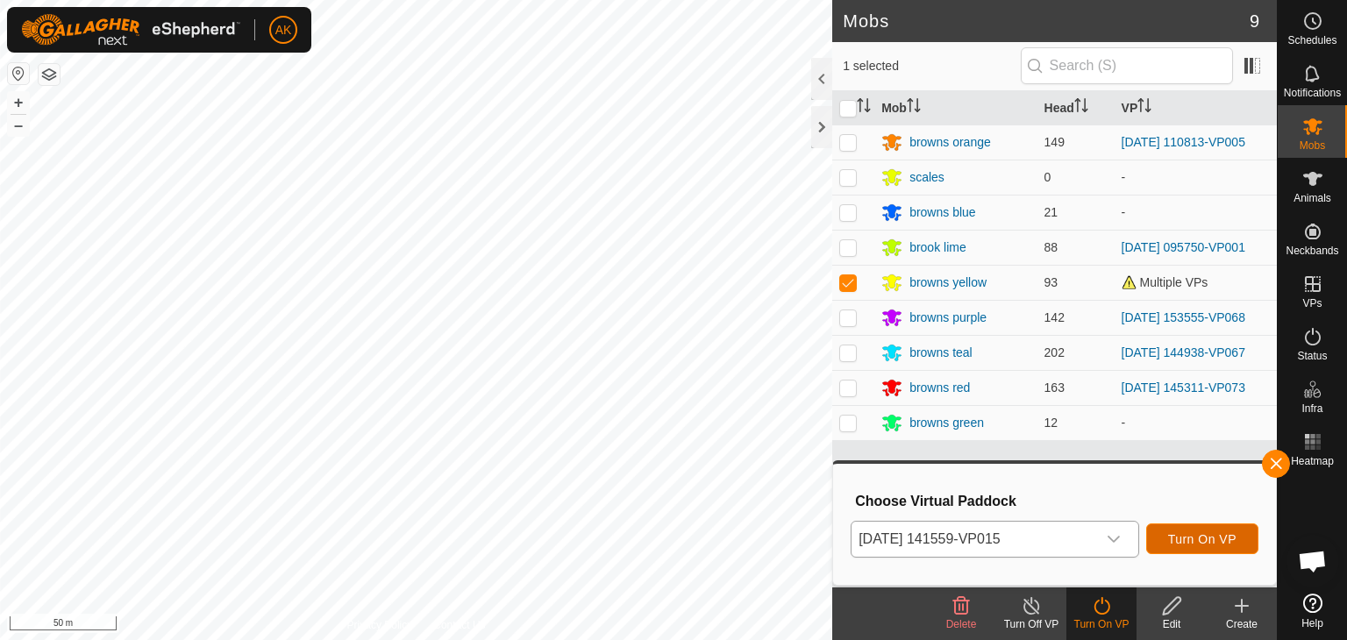
click at [1185, 539] on span "Turn On VP" at bounding box center [1202, 539] width 68 height 14
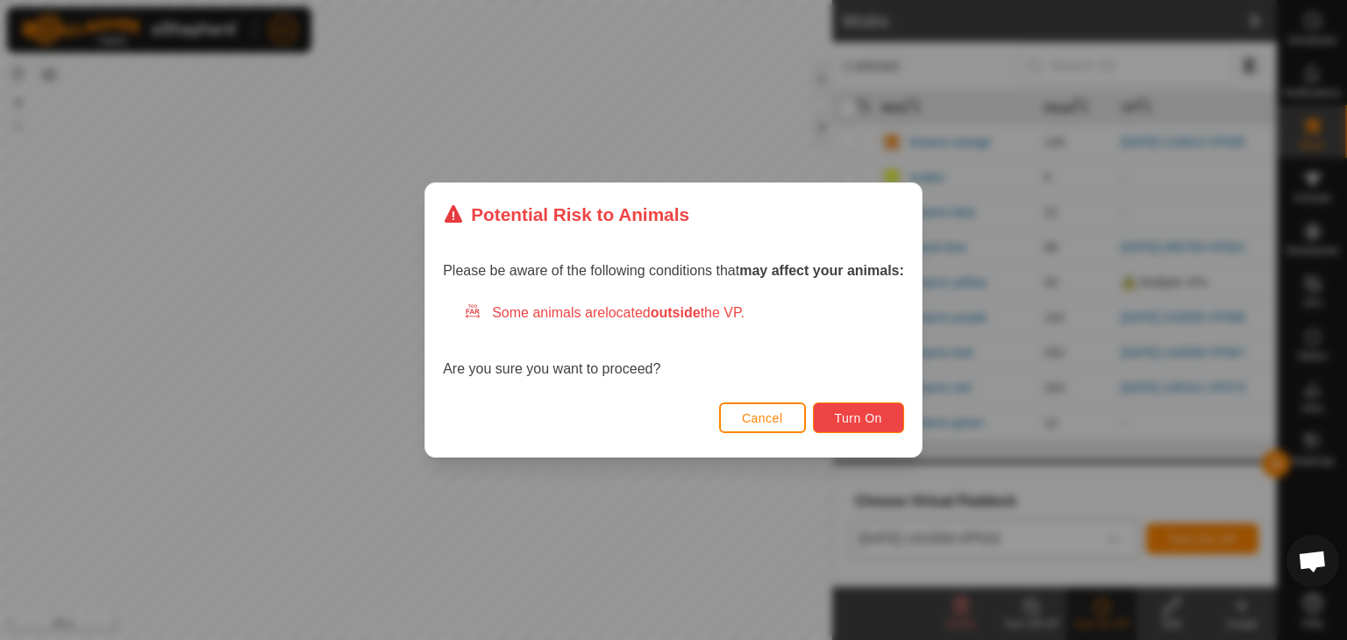
click at [867, 424] on span "Turn On" at bounding box center [858, 418] width 47 height 14
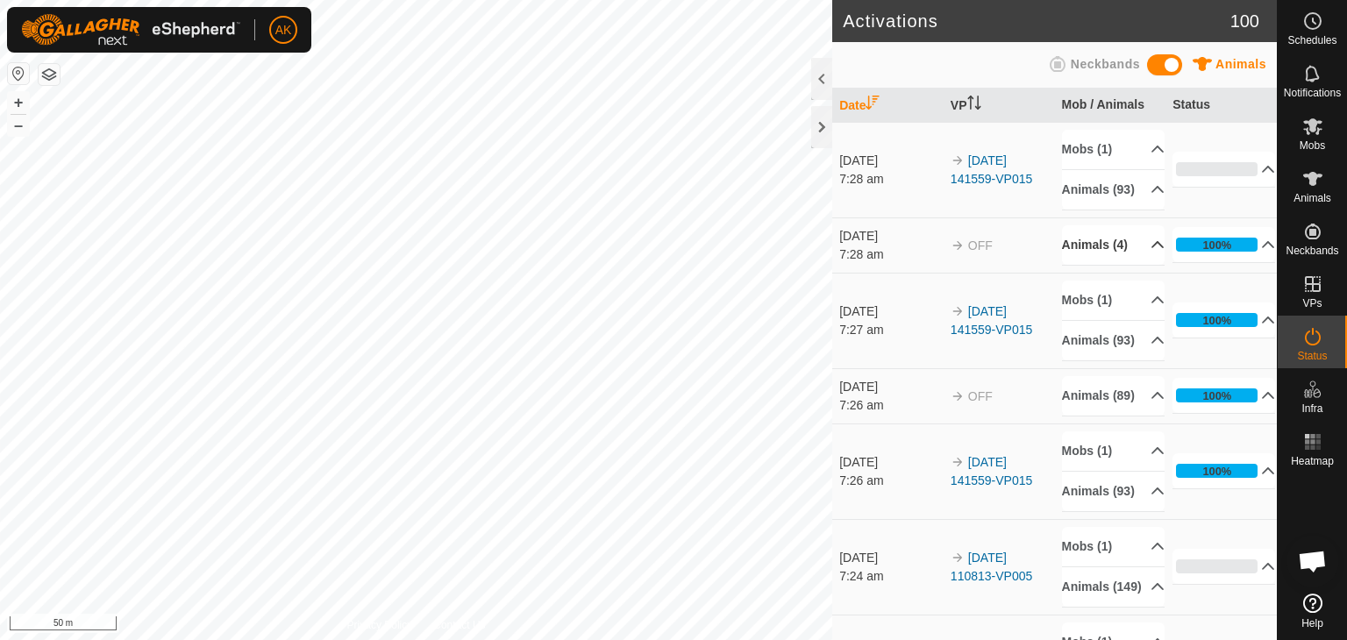
click at [1137, 264] on p-accordion-header "Animals (4)" at bounding box center [1113, 244] width 103 height 39
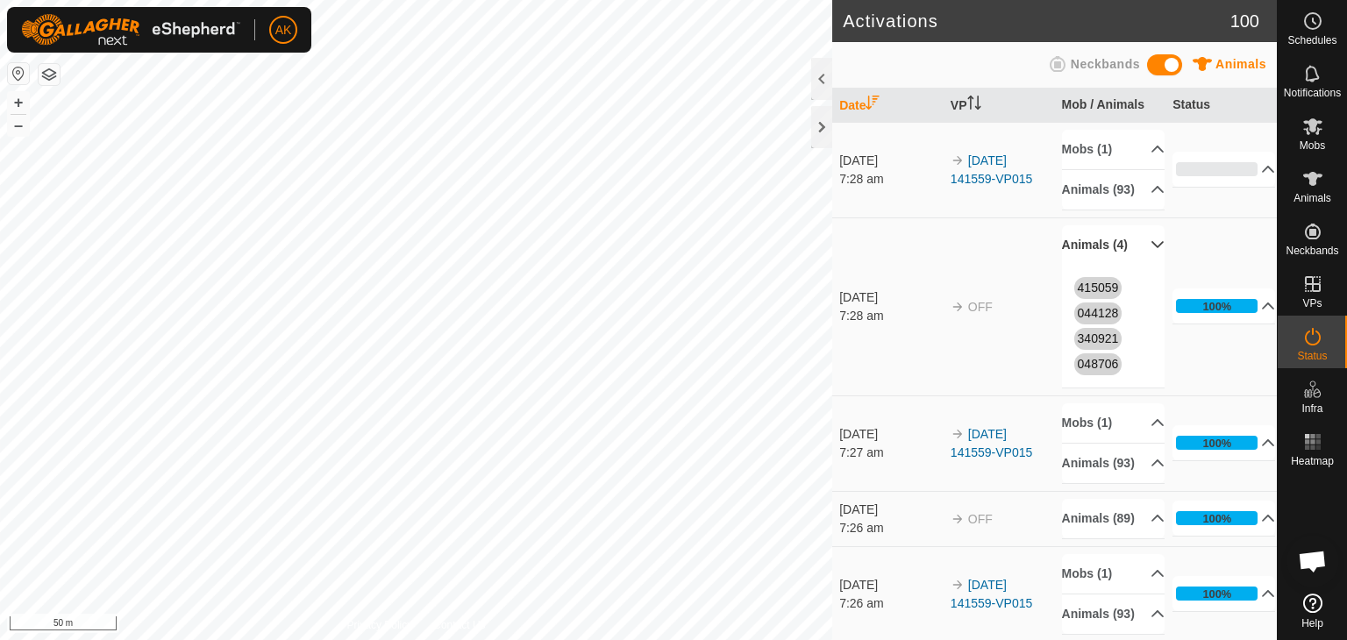
click at [1136, 264] on p-accordion-header "Animals (4)" at bounding box center [1113, 244] width 103 height 39
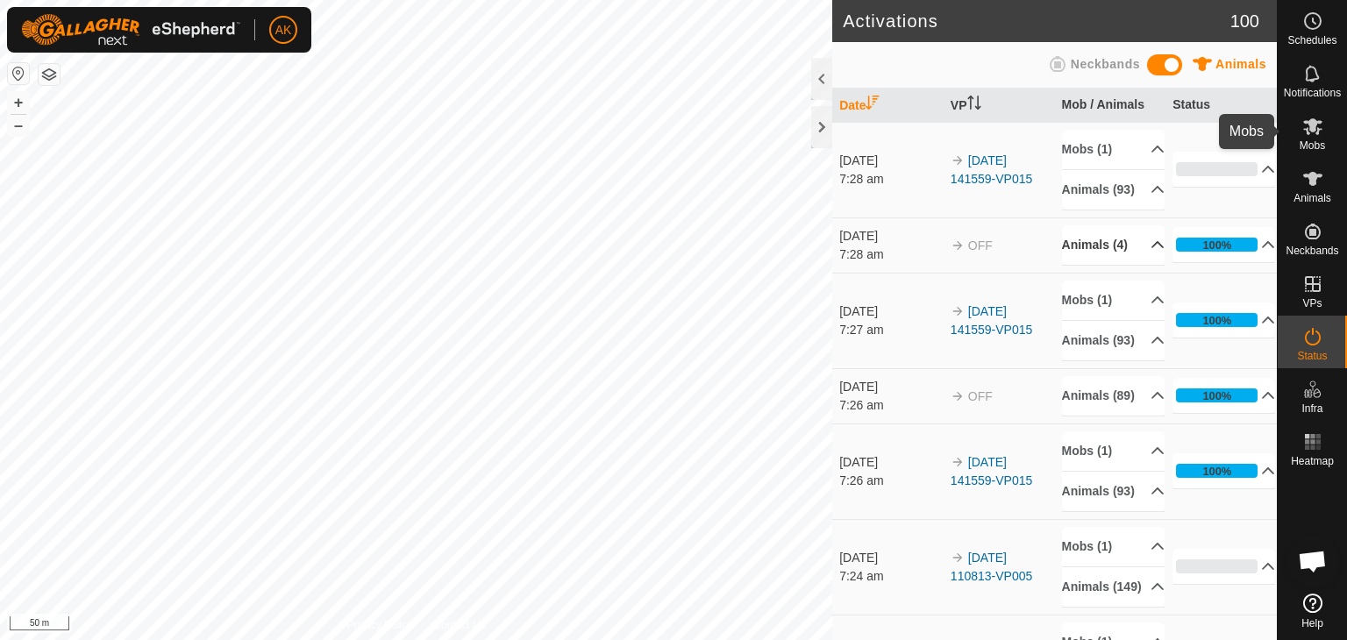
click at [1314, 140] on span "Mobs" at bounding box center [1312, 145] width 25 height 11
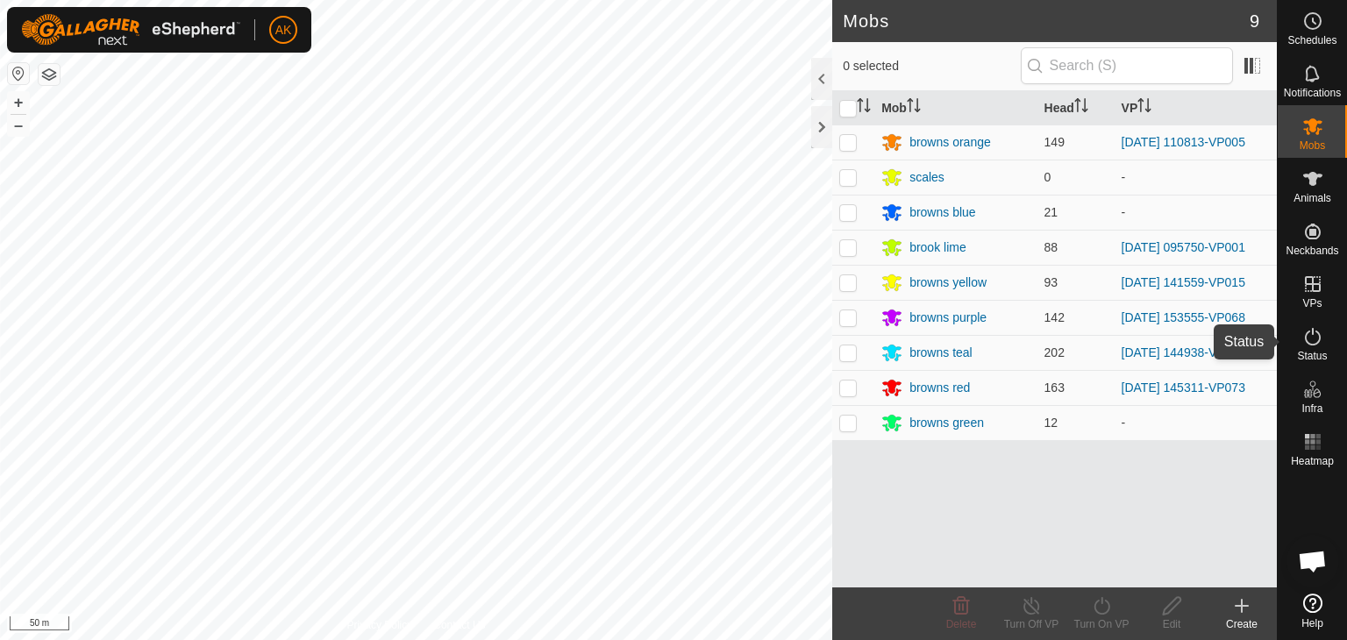
click at [1310, 341] on icon at bounding box center [1313, 336] width 21 height 21
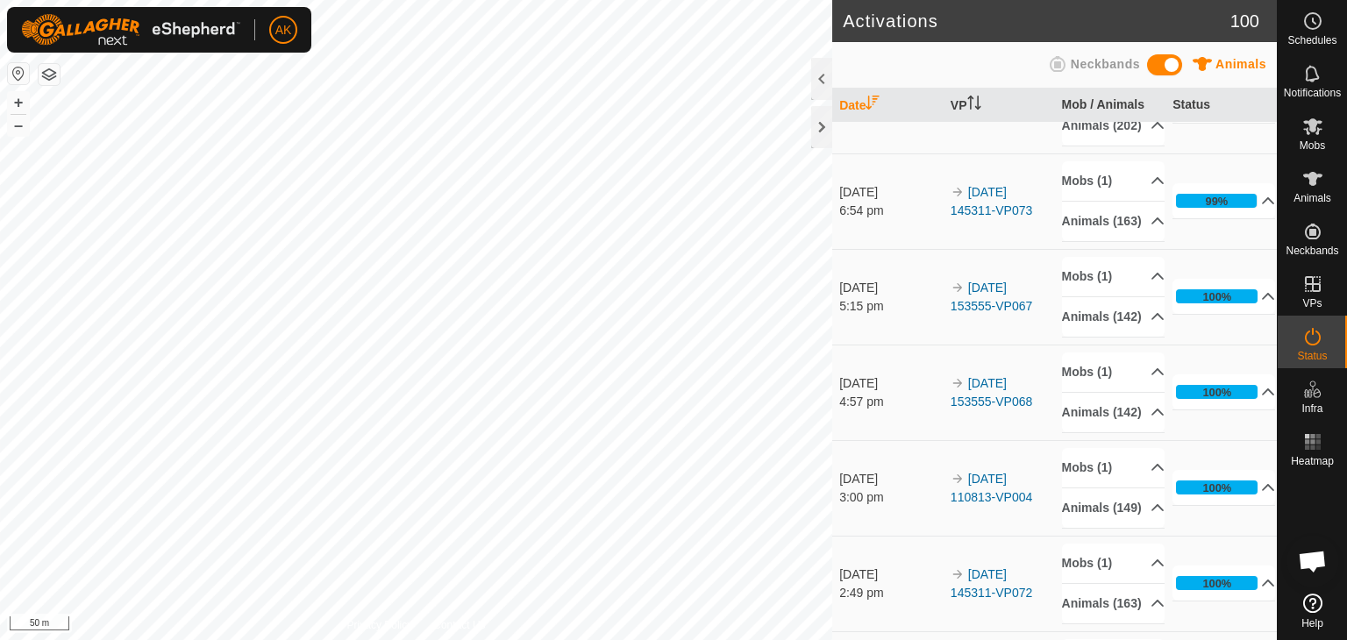
scroll to position [439, 0]
